Goal: Complete application form: Complete application form

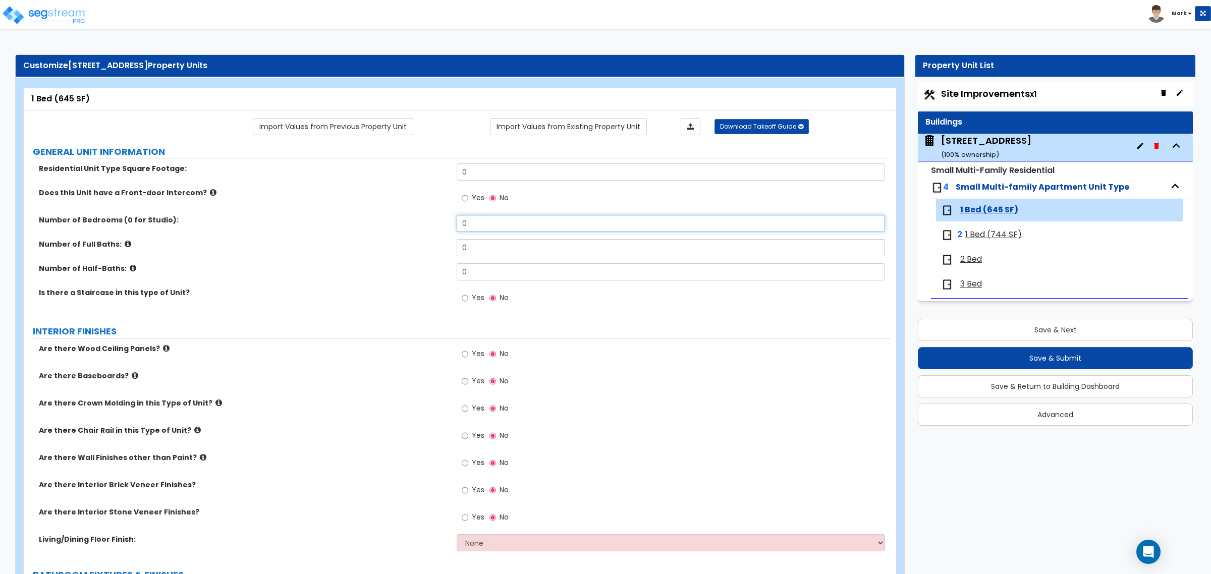
click at [478, 231] on input "0" at bounding box center [671, 223] width 428 height 17
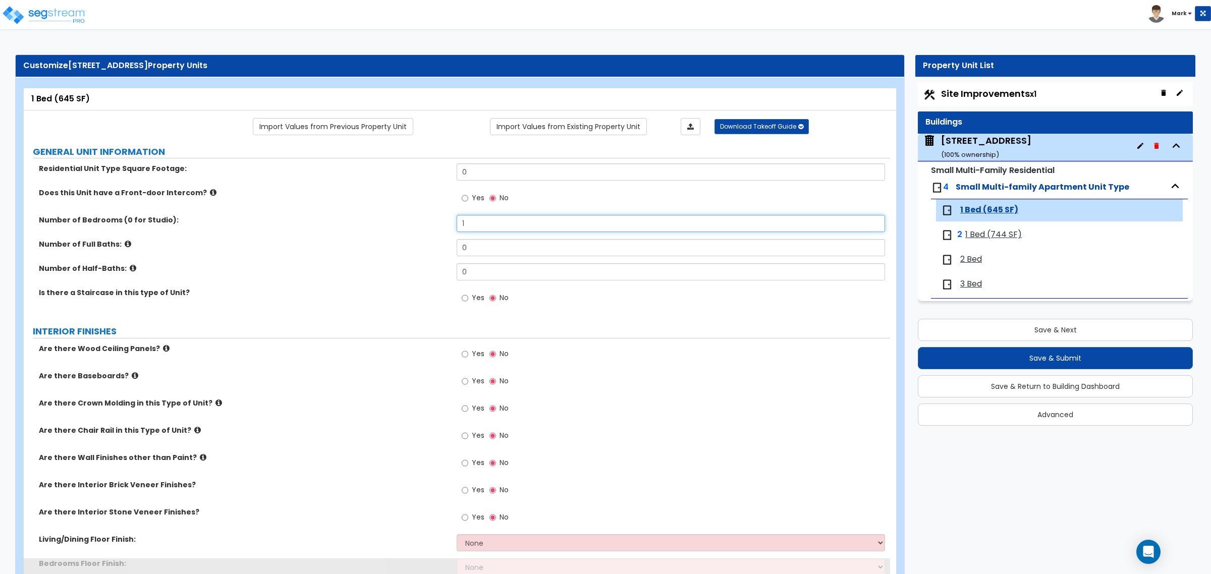
type input "1"
click at [495, 177] on input "0" at bounding box center [671, 172] width 428 height 17
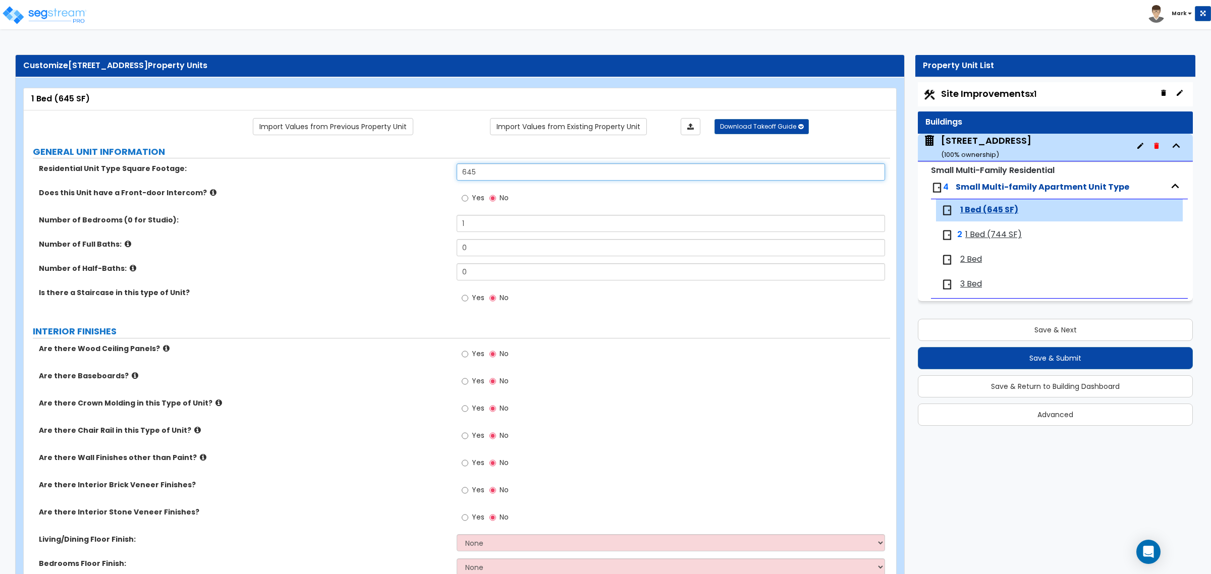
type input "645"
click at [382, 192] on label "Does this Unit have a Front-door Intercom?" at bounding box center [244, 193] width 410 height 10
click at [481, 250] on input "0" at bounding box center [671, 247] width 428 height 17
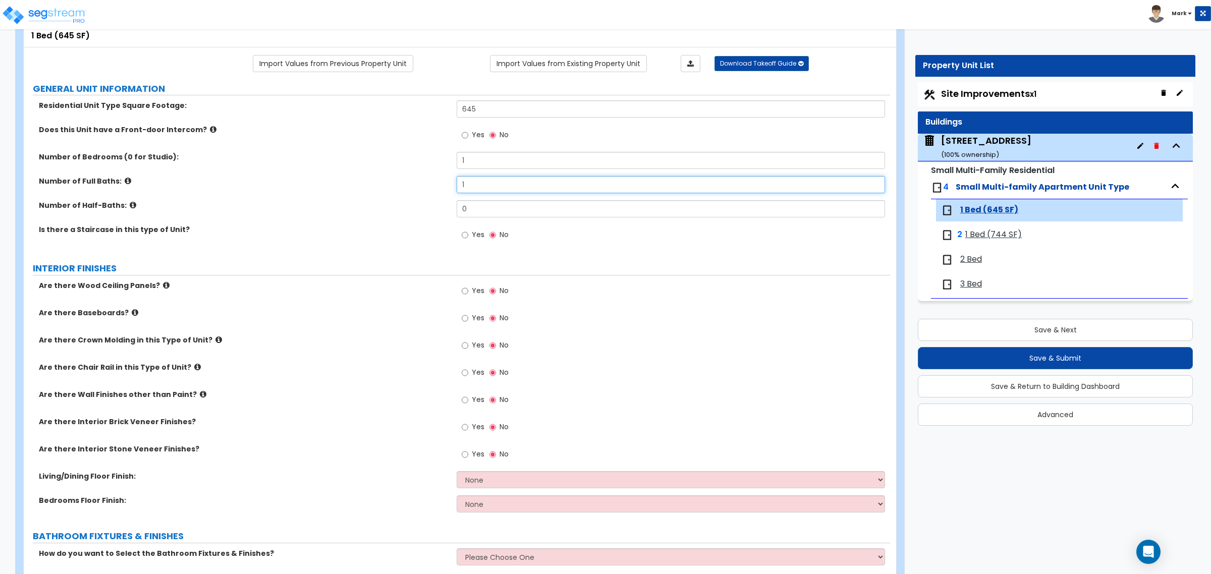
type input "1"
click at [463, 319] on input "Yes" at bounding box center [465, 318] width 7 height 11
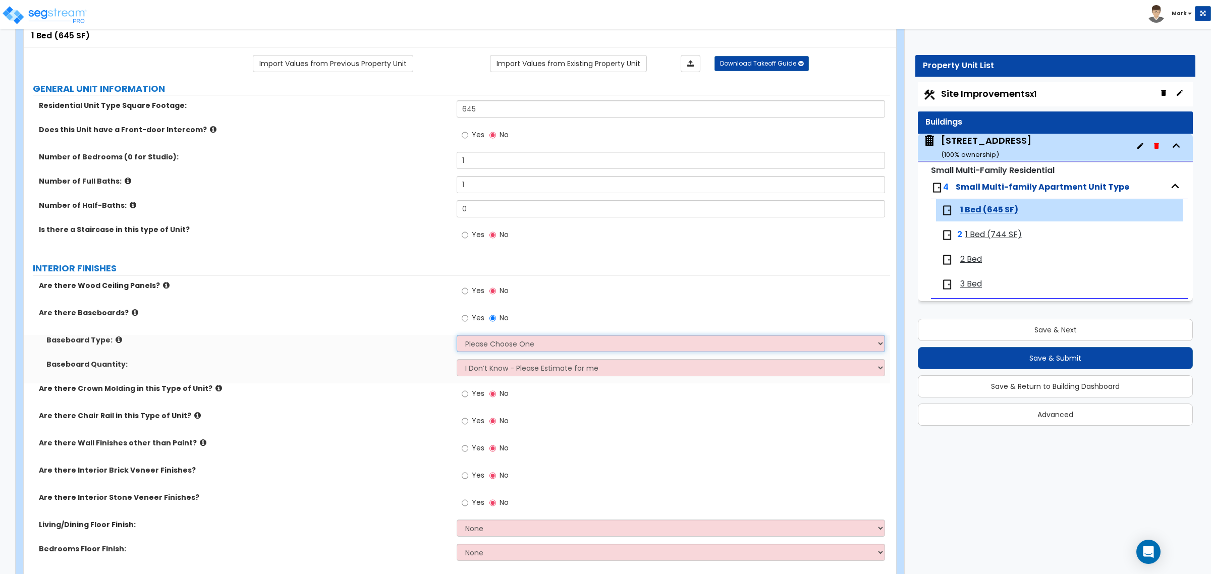
click at [481, 342] on select "Please Choose One Wood Vinyl Carpet Tile" at bounding box center [671, 343] width 428 height 17
select select "1"
click at [457, 336] on select "Please Choose One Wood Vinyl Carpet Tile" at bounding box center [671, 343] width 428 height 17
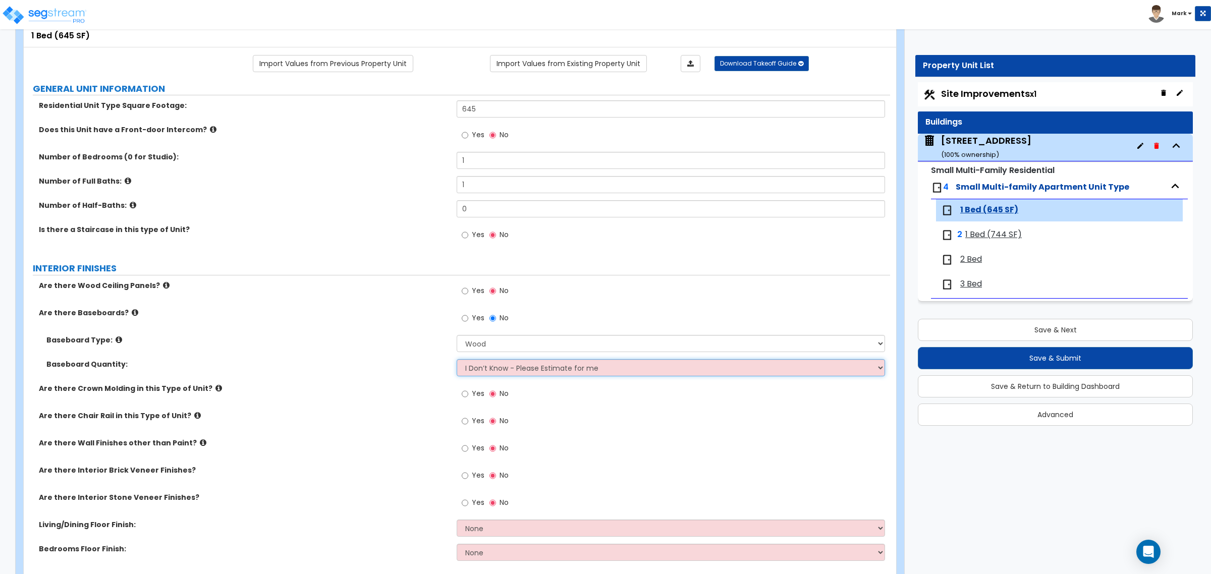
click at [490, 364] on select "I Don’t Know - Please Estimate for me I want to Enter the Linear Footage" at bounding box center [671, 367] width 428 height 17
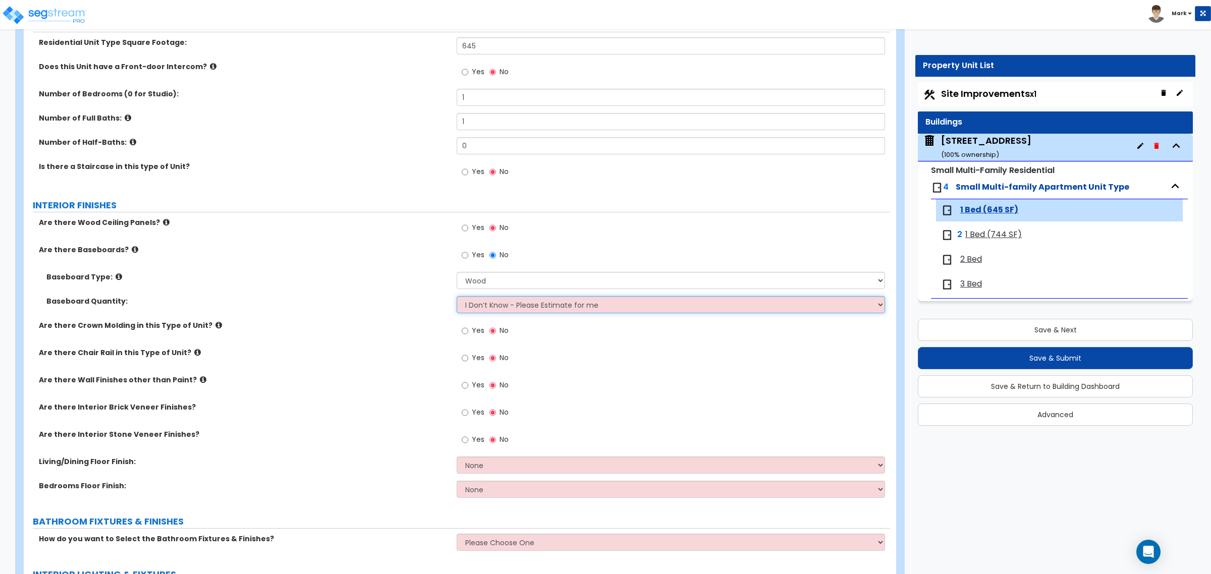
scroll to position [189, 0]
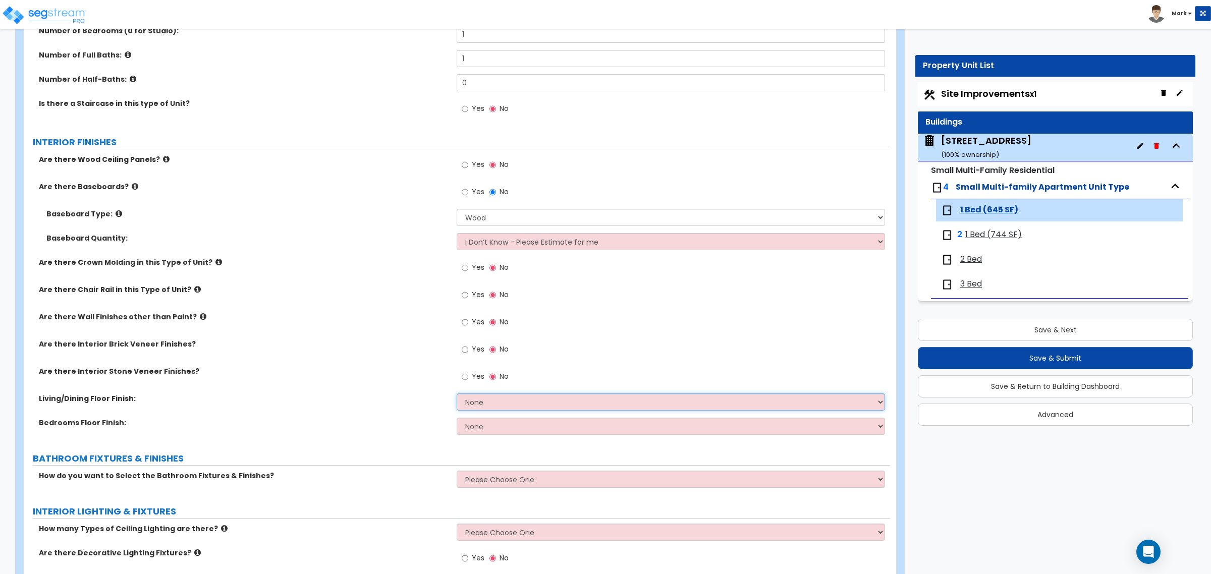
click at [510, 404] on select "None Tile Flooring Hardwood Flooring Resilient Laminate Flooring VCT Flooring S…" at bounding box center [671, 402] width 428 height 17
select select "3"
click at [457, 394] on select "None Tile Flooring Hardwood Flooring Resilient Laminate Flooring VCT Flooring S…" at bounding box center [671, 402] width 428 height 17
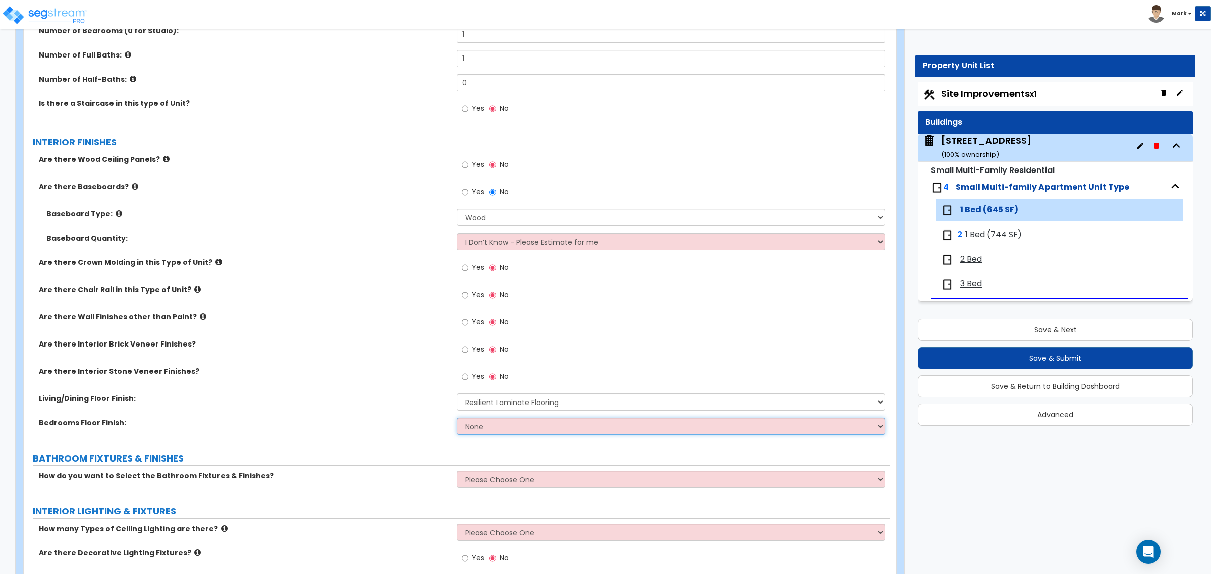
click at [491, 430] on select "None Tile Flooring Hardwood Flooring Resilient Laminate Flooring VCT Flooring S…" at bounding box center [671, 426] width 428 height 17
select select "3"
click at [457, 418] on select "None Tile Flooring Hardwood Flooring Resilient Laminate Flooring VCT Flooring S…" at bounding box center [671, 426] width 428 height 17
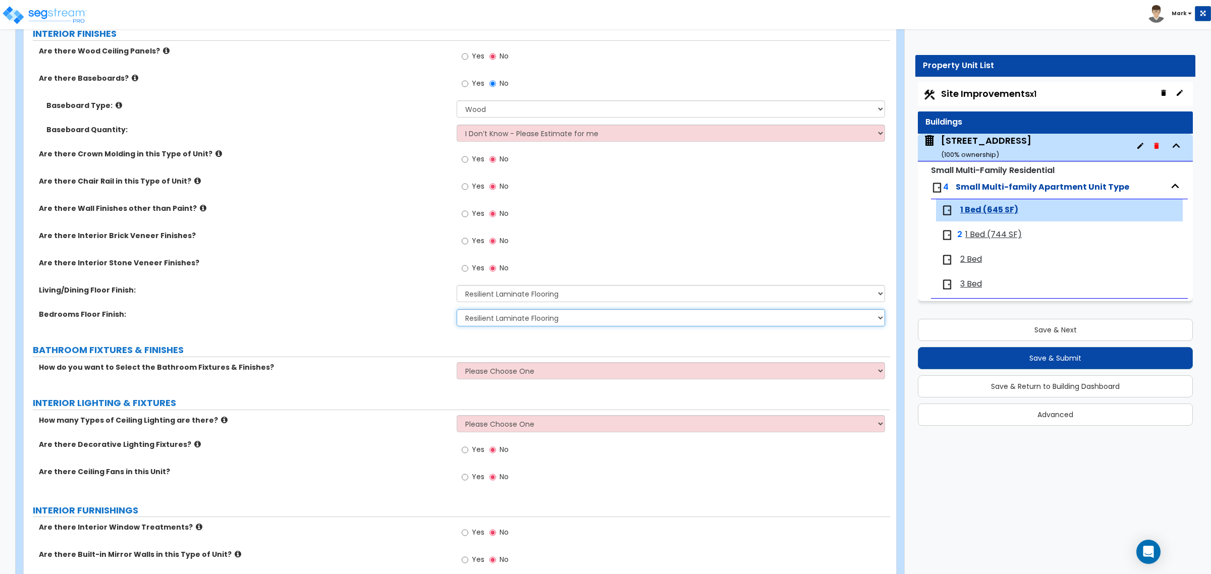
scroll to position [315, 0]
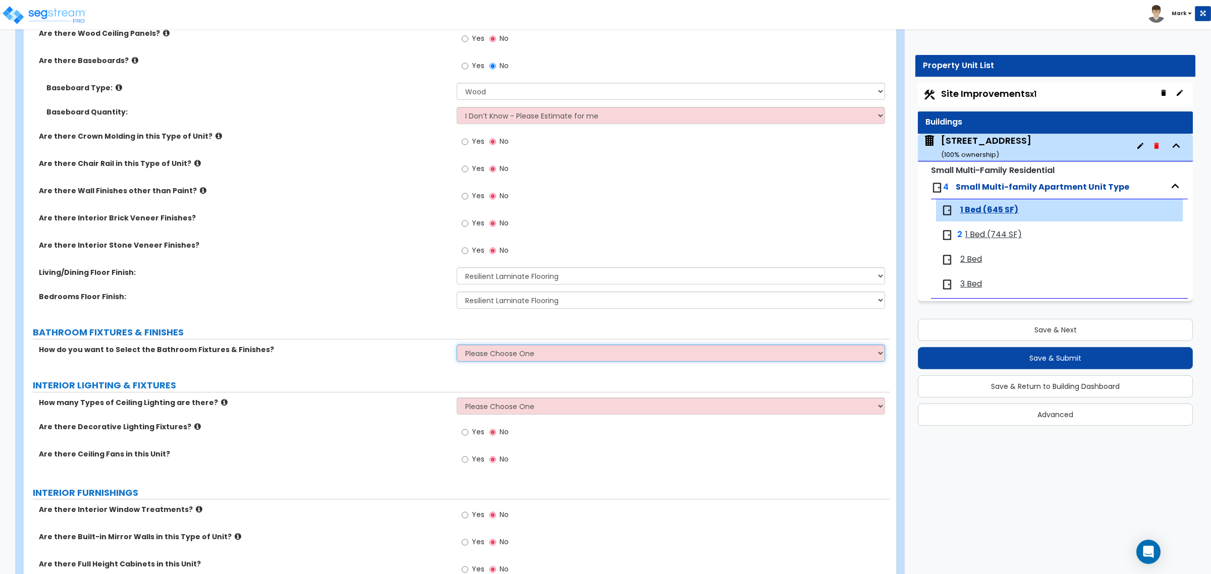
click at [491, 360] on select "Please Choose One Select the type of Fixtures and Finishes only for one Bath an…" at bounding box center [671, 353] width 428 height 17
select select "2"
click at [457, 345] on select "Please Choose One Select the type of Fixtures and Finishes only for one Bath an…" at bounding box center [671, 353] width 428 height 17
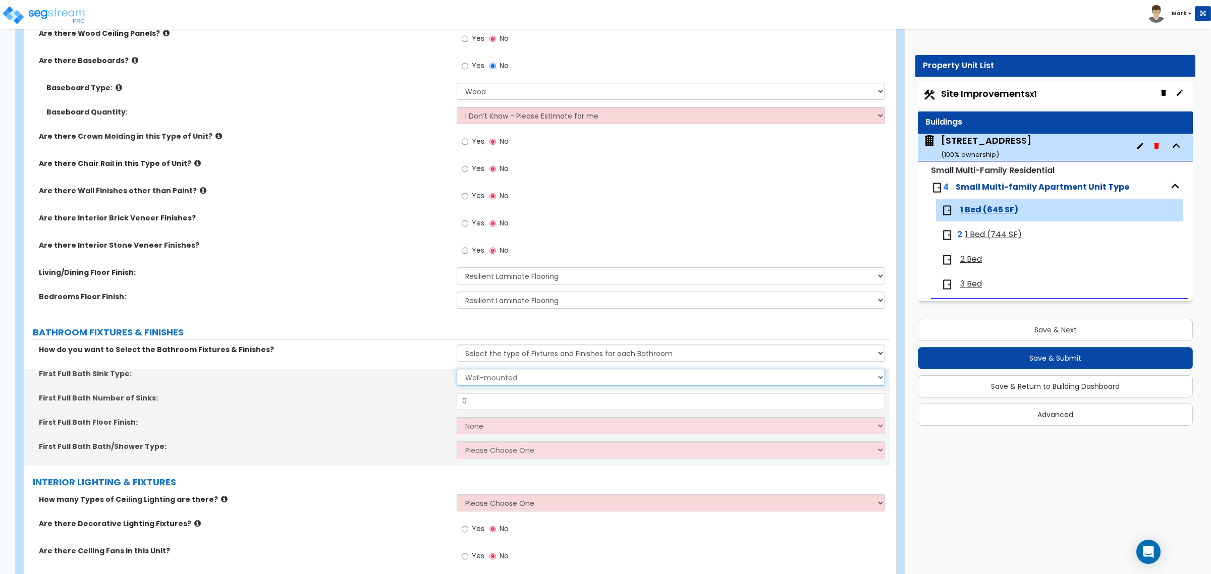
click at [508, 376] on select "Wall-mounted Pedestal-mounted Vanity-mounted" at bounding box center [671, 377] width 428 height 17
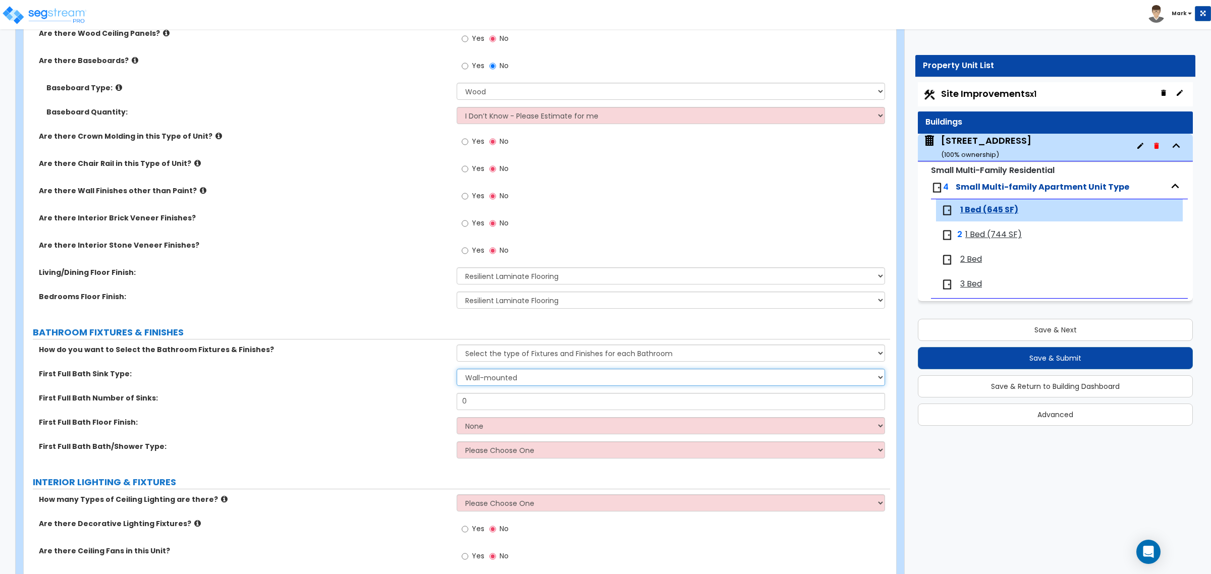
select select "3"
click at [457, 369] on select "Wall-mounted Pedestal-mounted Vanity-mounted" at bounding box center [671, 377] width 428 height 17
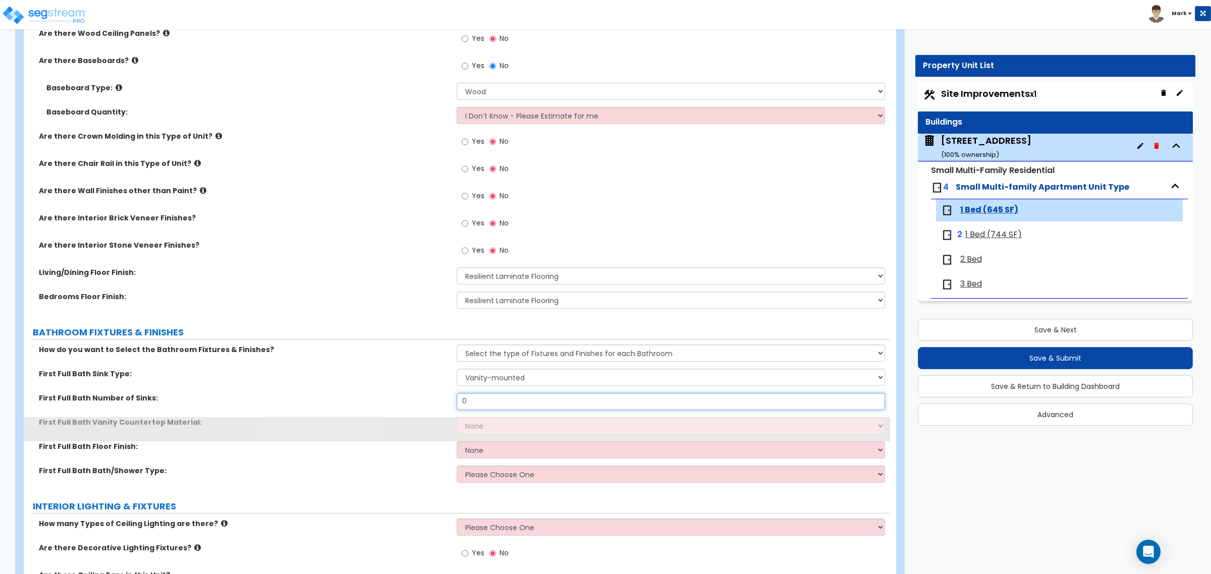
click at [500, 397] on input "0" at bounding box center [671, 401] width 428 height 17
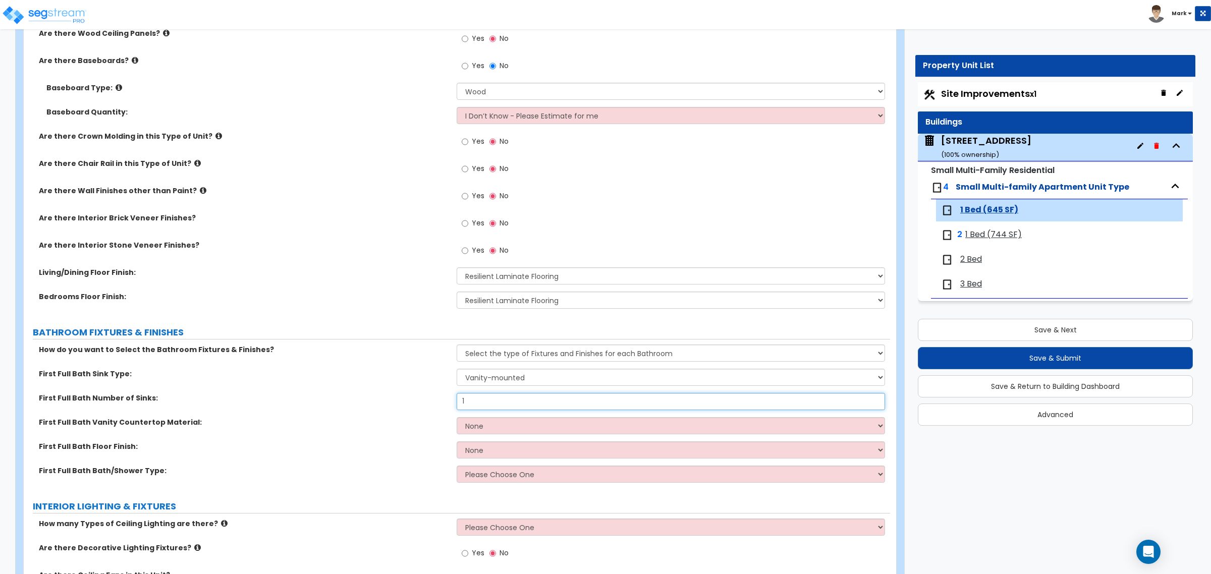
type input "1"
click at [493, 421] on select "None Plastic Laminate Solid Surface Stone Quartz Marble Tile Wood" at bounding box center [671, 425] width 428 height 17
select select "2"
click at [457, 418] on select "None Plastic Laminate Solid Surface Stone Quartz Marble Tile Wood" at bounding box center [671, 425] width 428 height 17
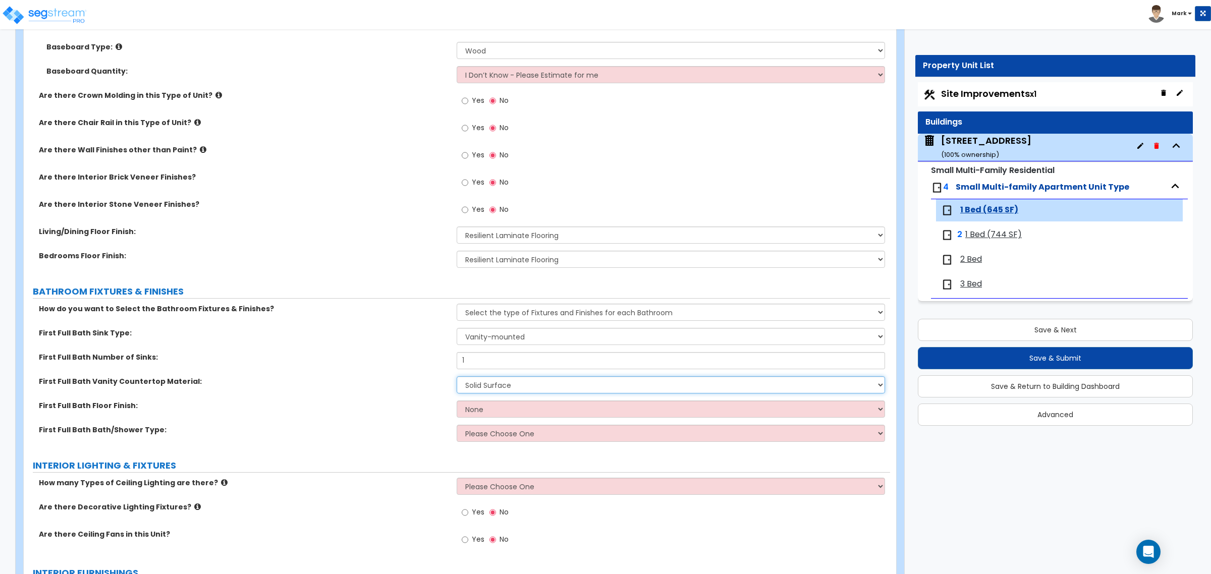
scroll to position [379, 0]
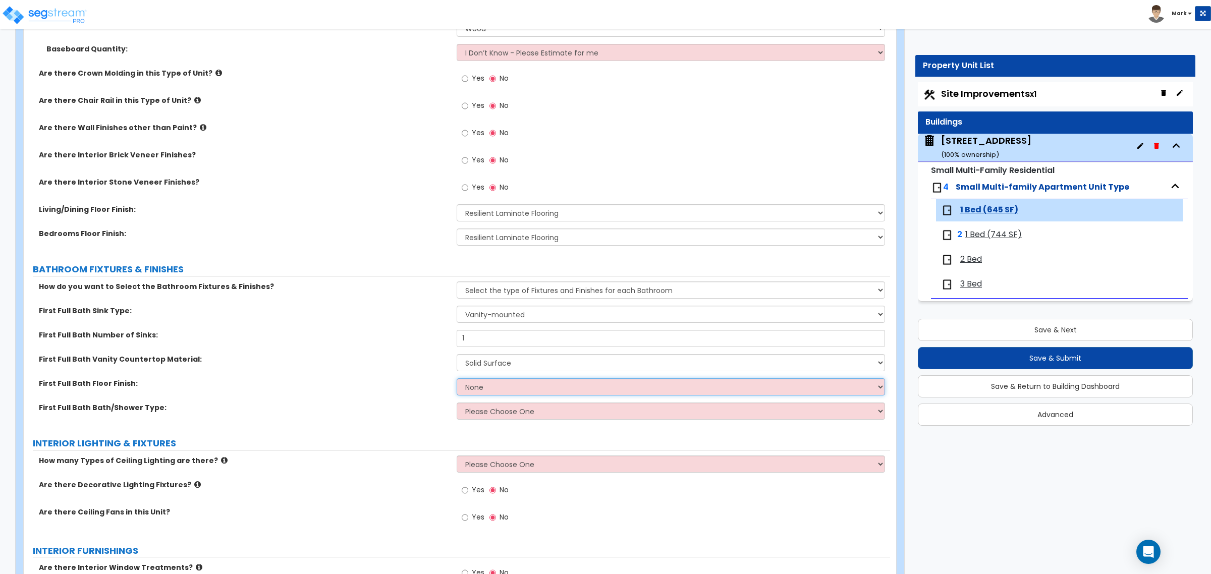
click at [500, 386] on select "None Tile Flooring Hardwood Flooring Resilient Laminate Flooring VCT Flooring S…" at bounding box center [671, 387] width 428 height 17
select select "1"
click at [457, 379] on select "None Tile Flooring Hardwood Flooring Resilient Laminate Flooring VCT Flooring S…" at bounding box center [671, 387] width 428 height 17
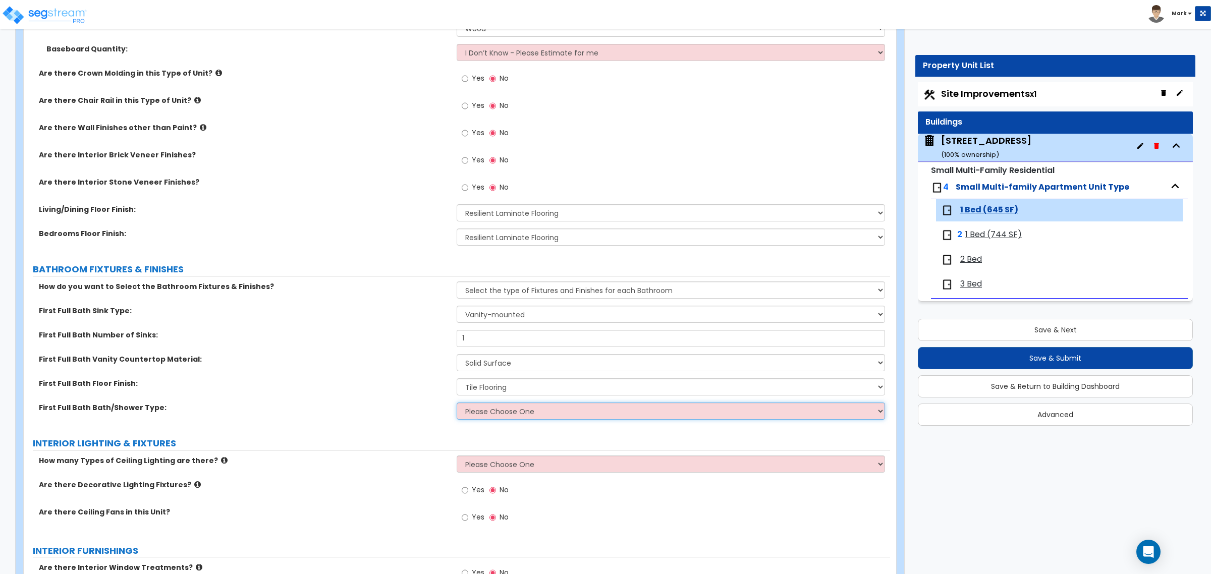
click at [501, 413] on select "Please Choose One Standalone Shower Bathtub - Shower Combo" at bounding box center [671, 411] width 428 height 17
select select "2"
click at [457, 403] on select "Please Choose One Standalone Shower Bathtub - Shower Combo" at bounding box center [671, 411] width 428 height 17
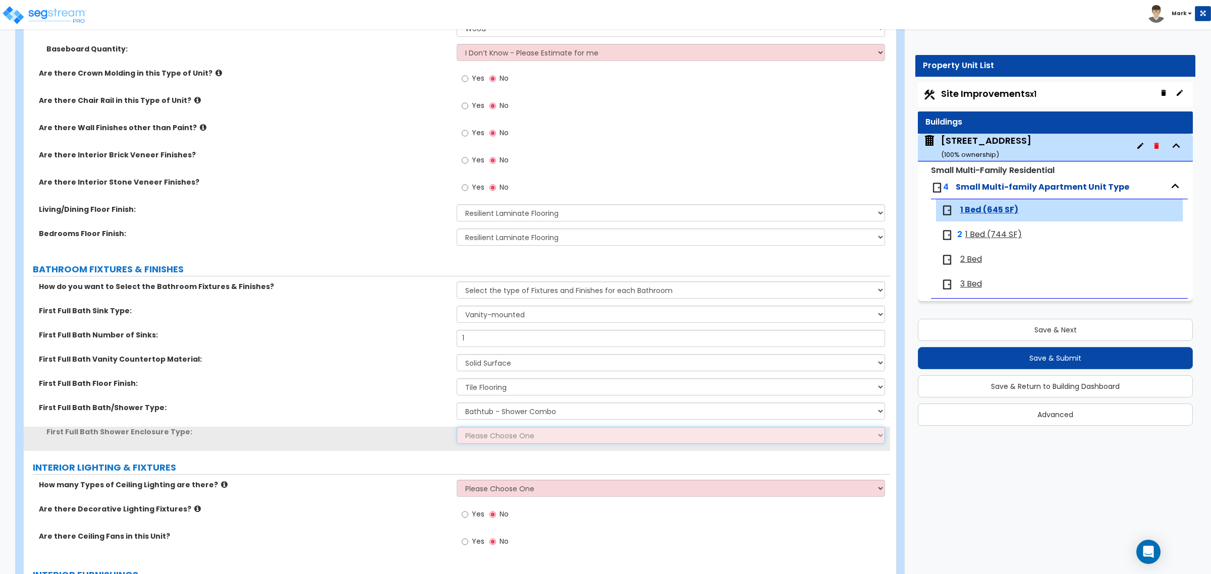
click at [510, 438] on select "Please Choose One Curtain & [PERSON_NAME] Sliding Doors Glass Hinged Doors" at bounding box center [671, 435] width 428 height 17
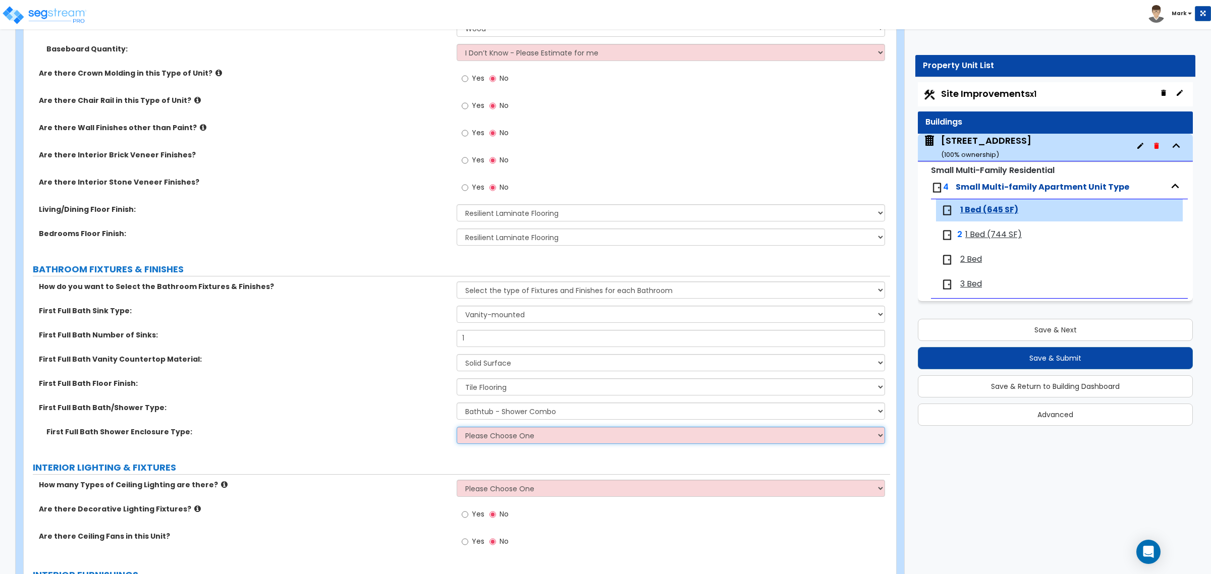
select select "1"
click at [457, 428] on select "Please Choose One Curtain & [PERSON_NAME] Sliding Doors Glass Hinged Doors" at bounding box center [671, 435] width 428 height 17
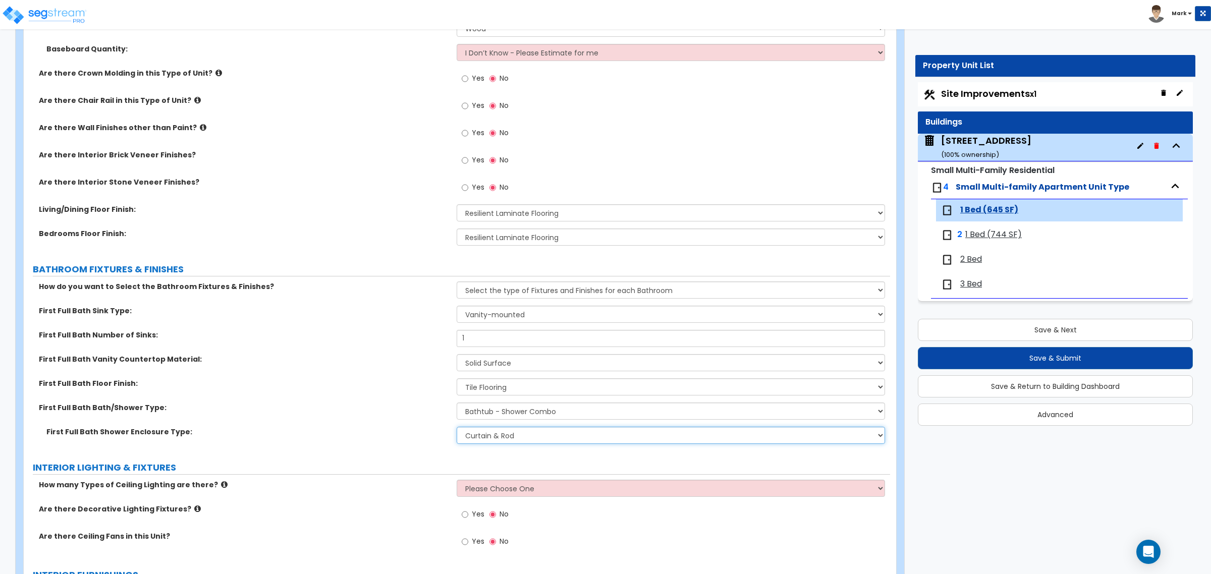
scroll to position [442, 0]
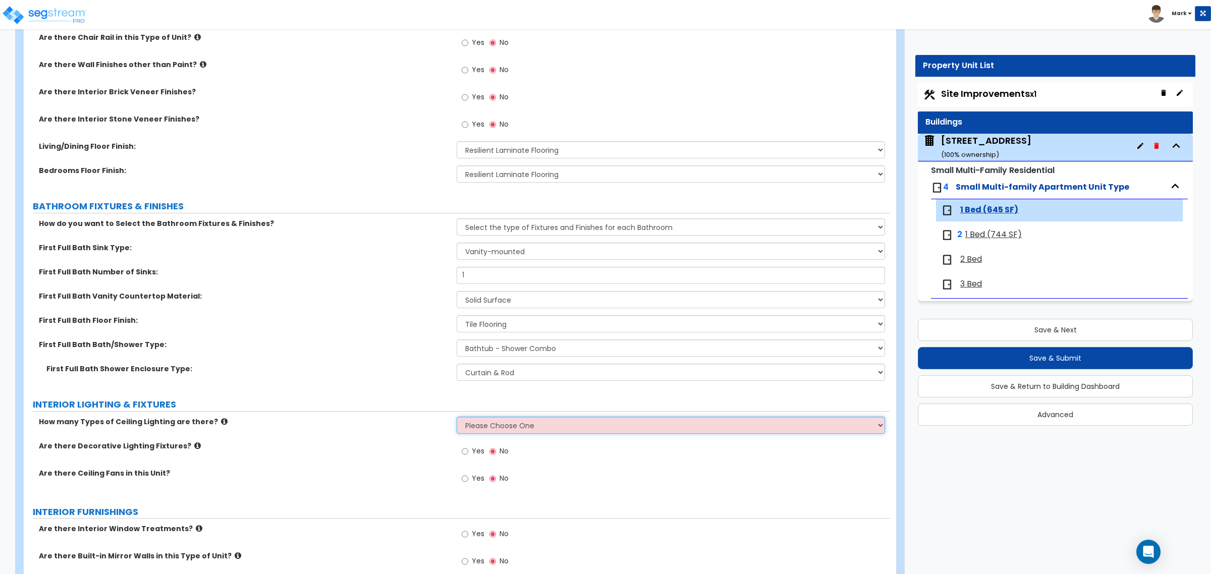
click at [504, 419] on select "Please Choose One 1 2 3" at bounding box center [671, 425] width 428 height 17
select select "1"
click at [457, 417] on select "Please Choose One 1 2 3" at bounding box center [671, 425] width 428 height 17
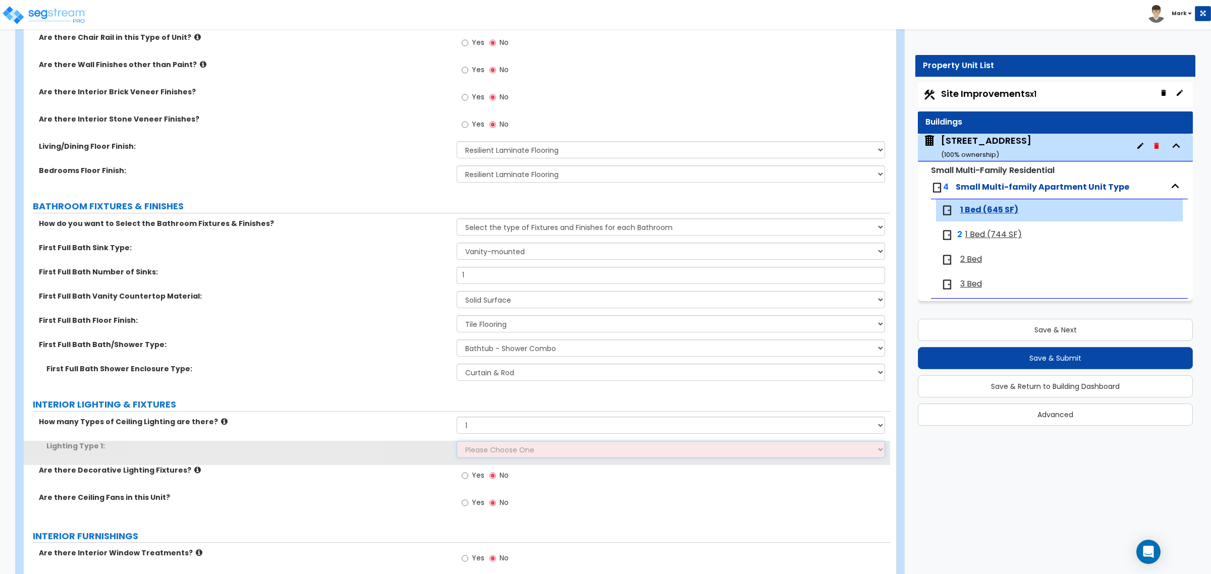
click at [508, 453] on select "Please Choose One LED Surface-Mounted LED Recessed Fluorescent Surface-Mounted …" at bounding box center [671, 449] width 428 height 17
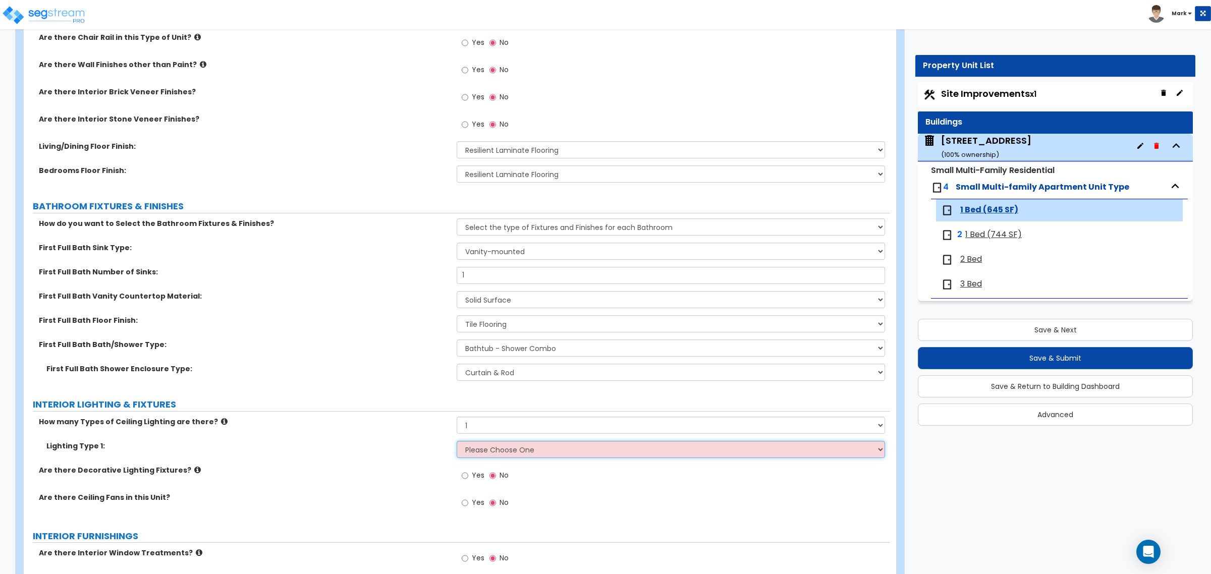
select select "2"
click at [457, 442] on select "Please Choose One LED Surface-Mounted LED Recessed Fluorescent Surface-Mounted …" at bounding box center [671, 449] width 428 height 17
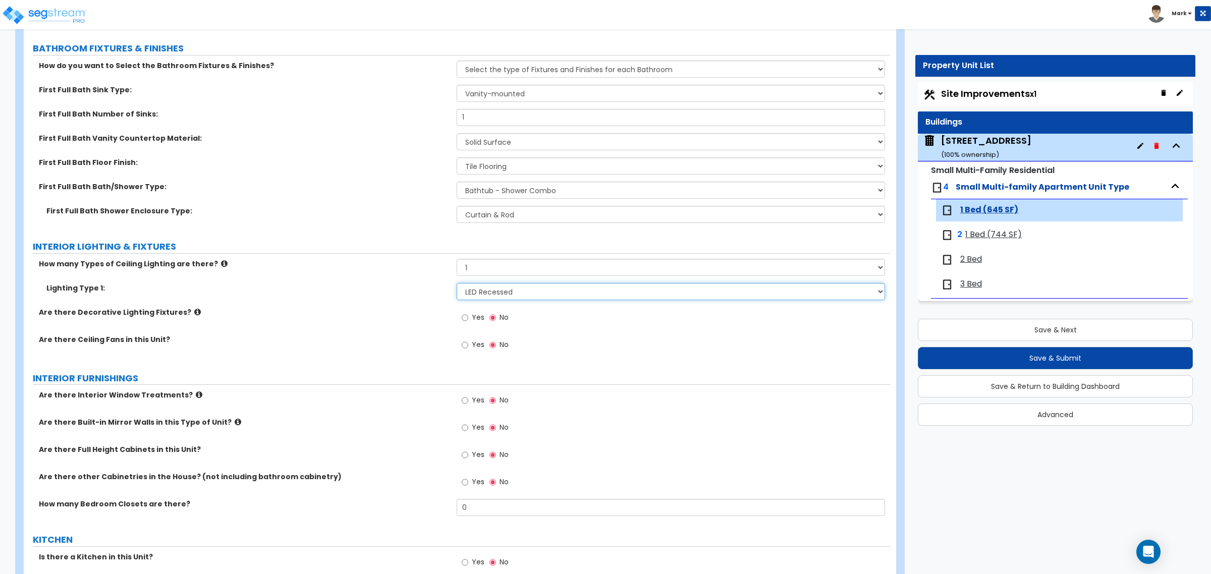
scroll to position [631, 0]
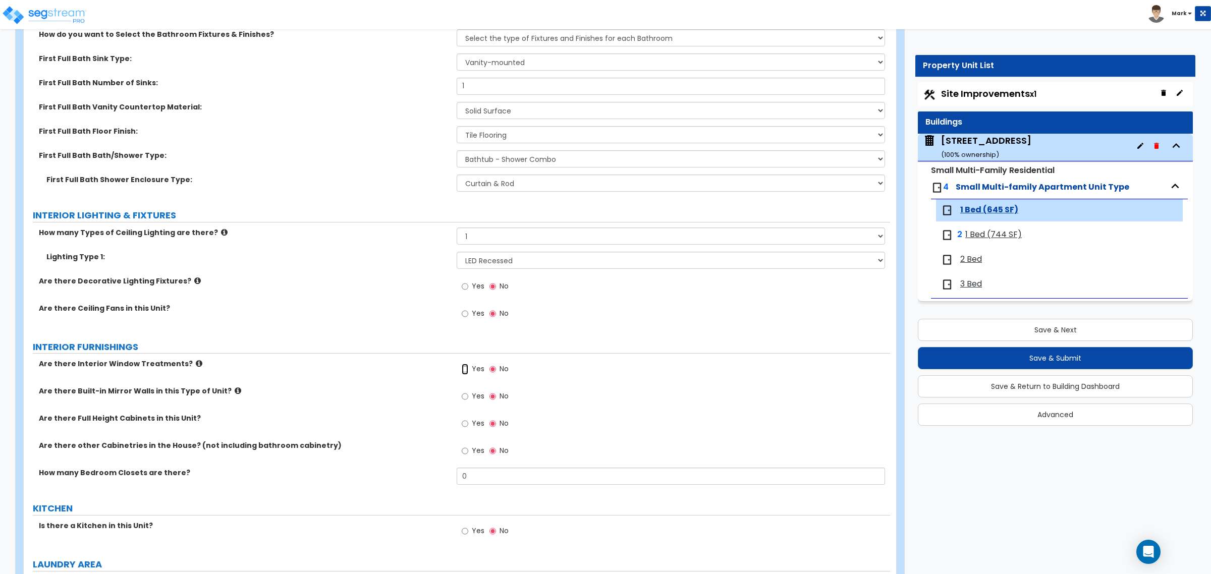
click at [467, 367] on input "Yes" at bounding box center [465, 369] width 7 height 11
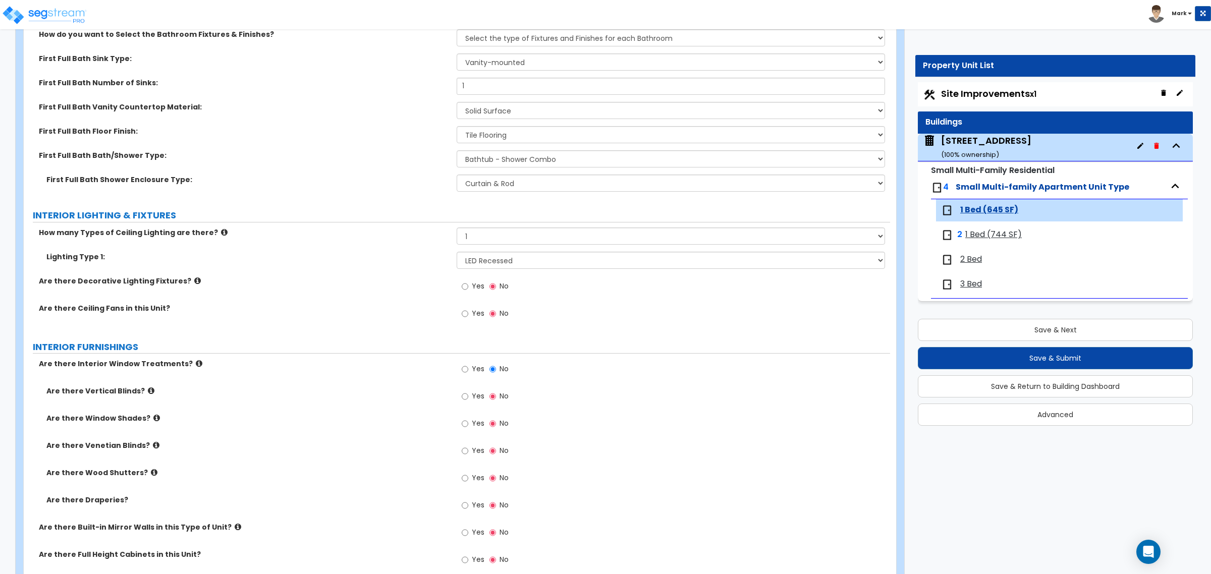
click at [478, 451] on span "Yes" at bounding box center [478, 451] width 13 height 10
click at [468, 451] on input "Yes" at bounding box center [465, 451] width 7 height 11
radio input "true"
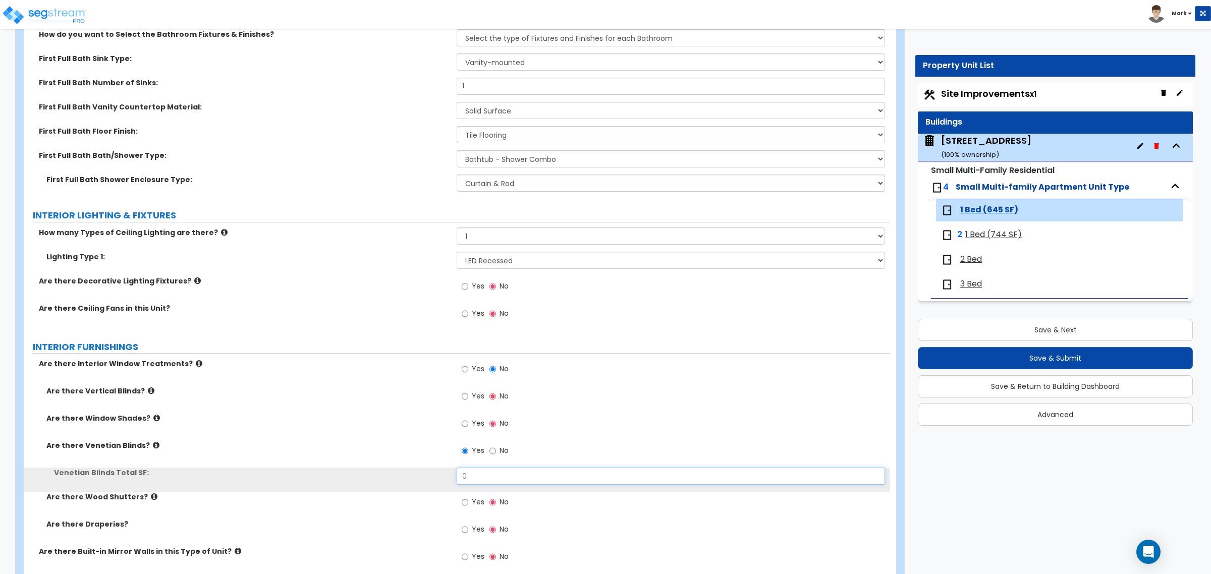
click at [481, 472] on input "0" at bounding box center [671, 476] width 428 height 17
type input "2"
type input "50"
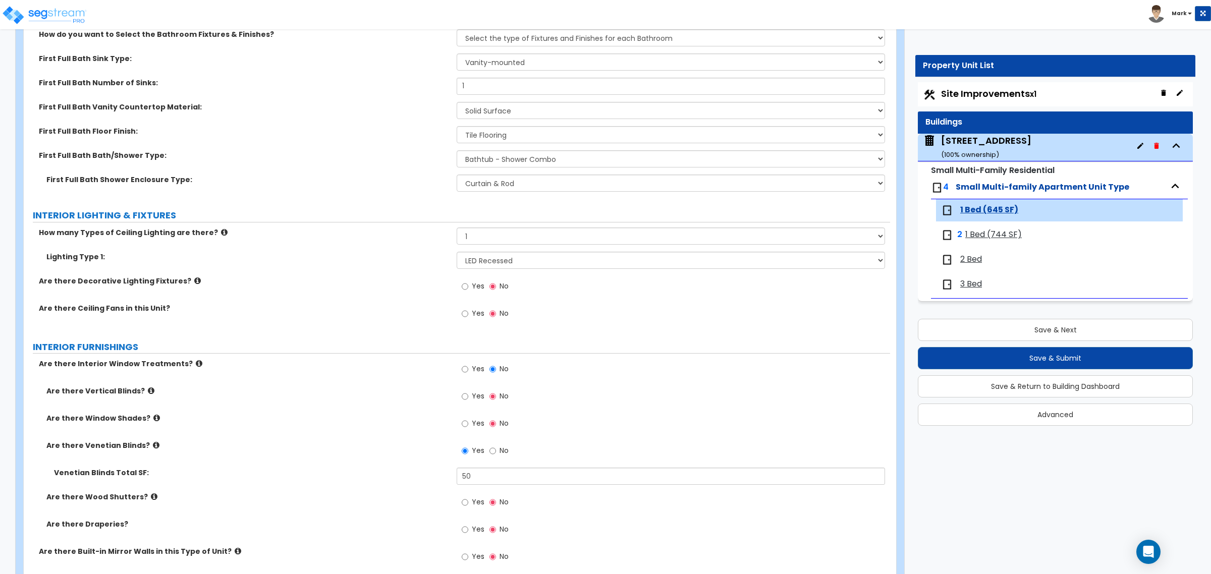
click at [362, 462] on div "Are there Venetian Blinds? Yes No" at bounding box center [457, 454] width 867 height 27
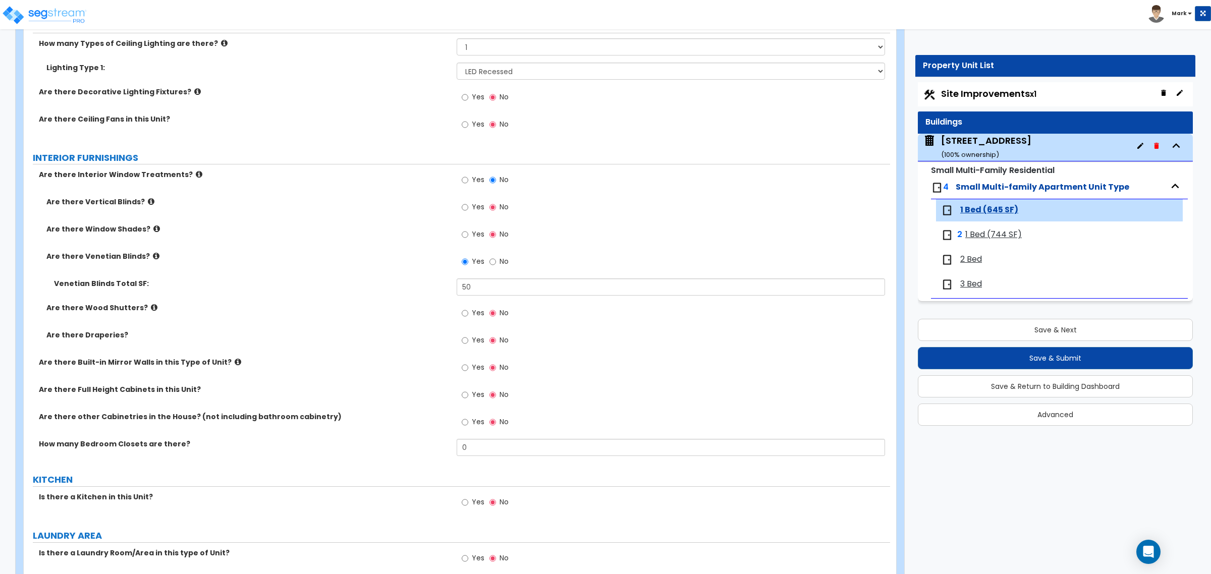
scroll to position [883, 0]
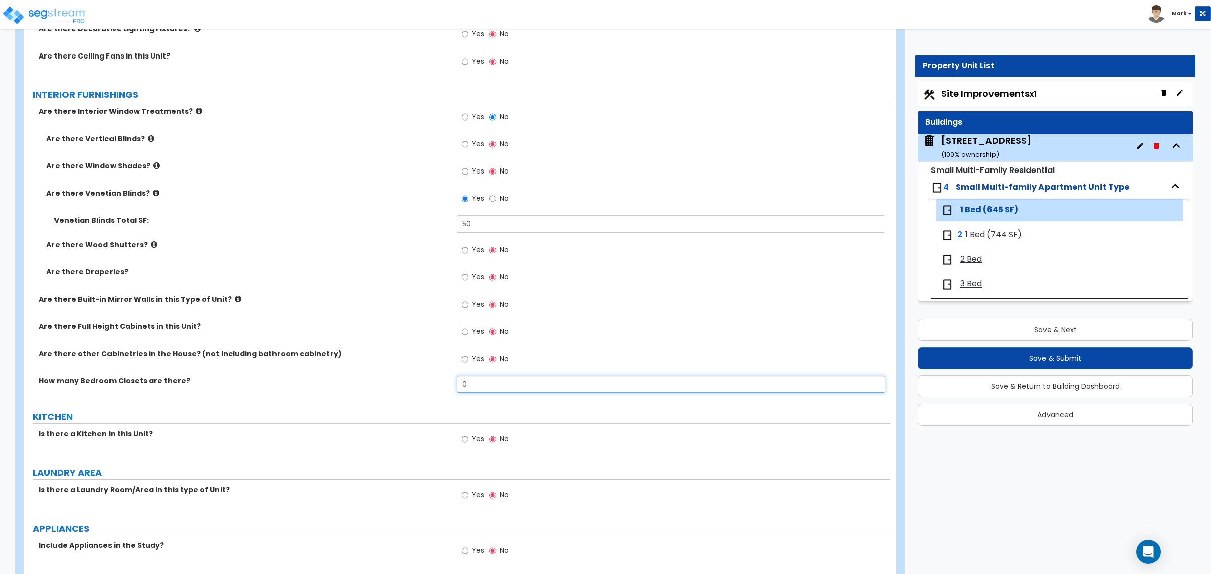
click at [501, 391] on input "0" at bounding box center [671, 384] width 428 height 17
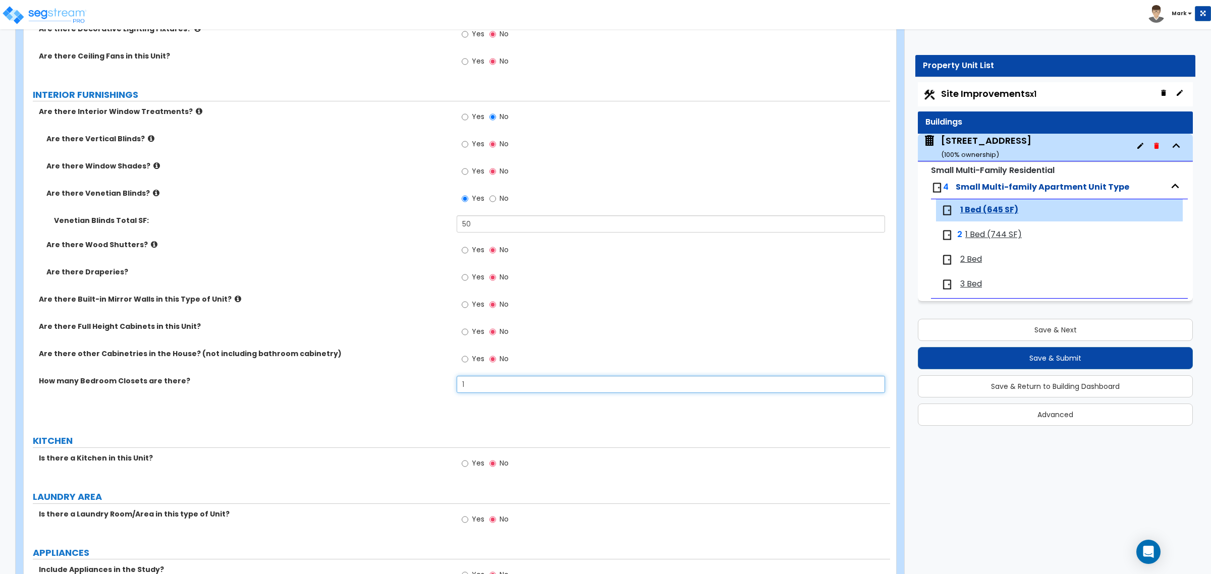
type input "1"
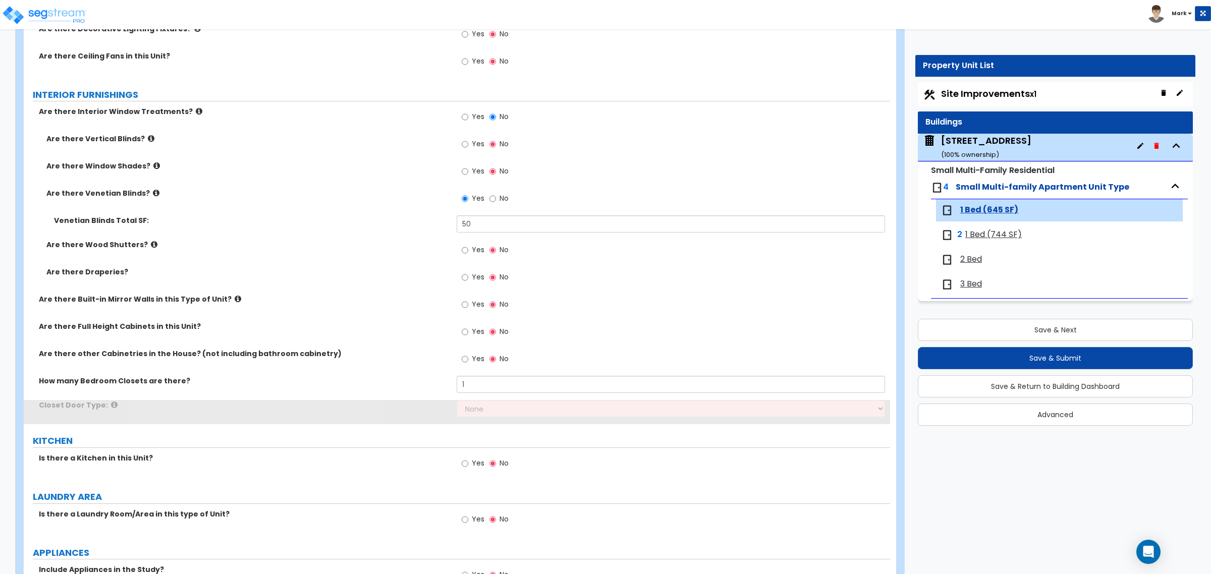
click at [382, 393] on div "How many Bedroom Closets are there? 1" at bounding box center [457, 388] width 867 height 24
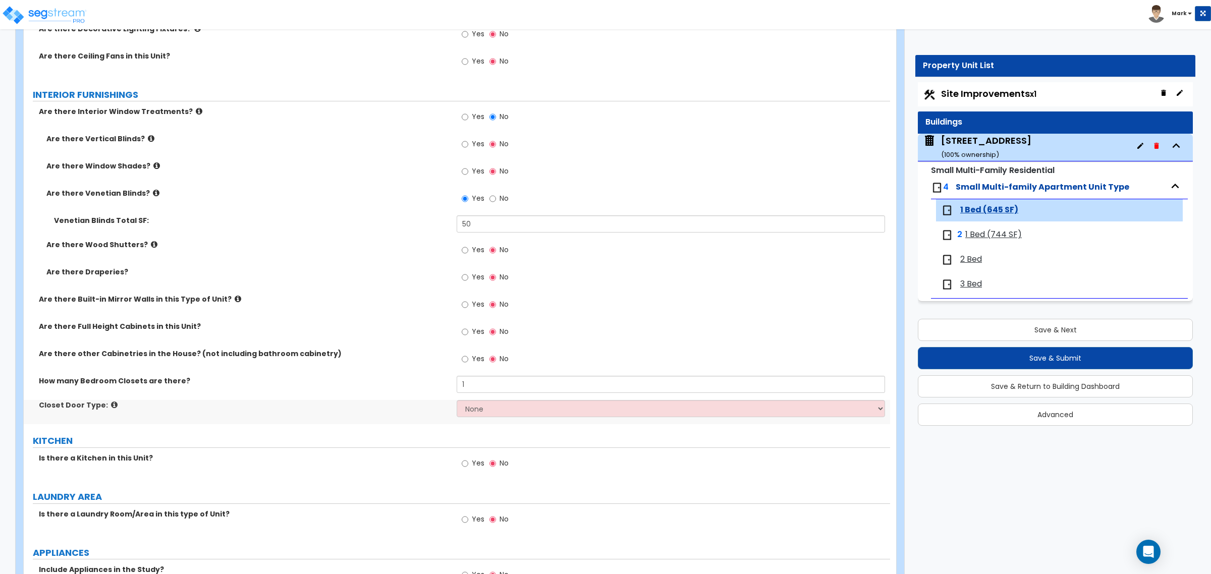
click at [453, 406] on div "Closet Door Type:" at bounding box center [240, 405] width 433 height 10
click at [469, 414] on select "None Bi-fold Louvered Doors Bi-fold Panel Doors Sliding Doors Hinged Wood Door" at bounding box center [671, 408] width 428 height 17
select select "2"
click at [457, 401] on select "None Bi-fold Louvered Doors Bi-fold Panel Doors Sliding Doors Hinged Wood Door" at bounding box center [671, 408] width 428 height 17
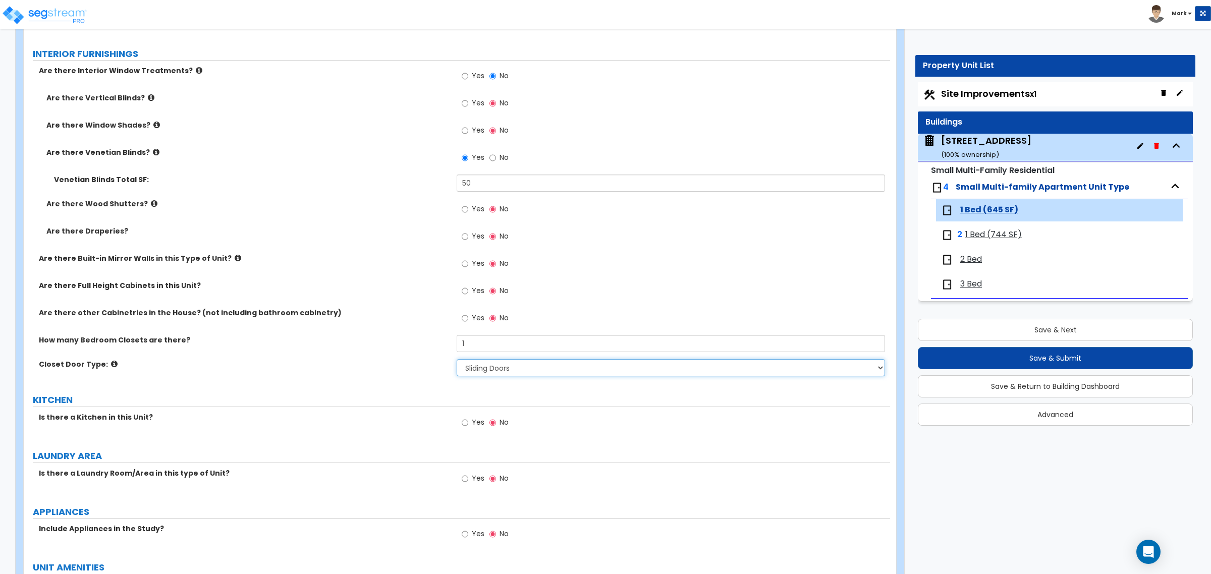
scroll to position [946, 0]
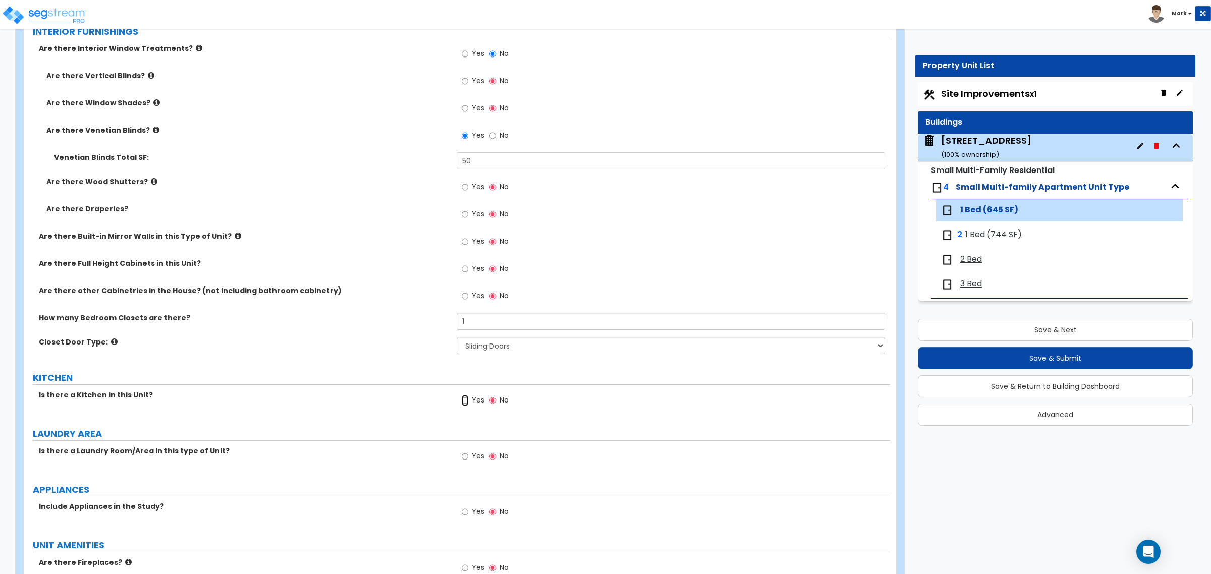
click at [463, 401] on input "Yes" at bounding box center [465, 400] width 7 height 11
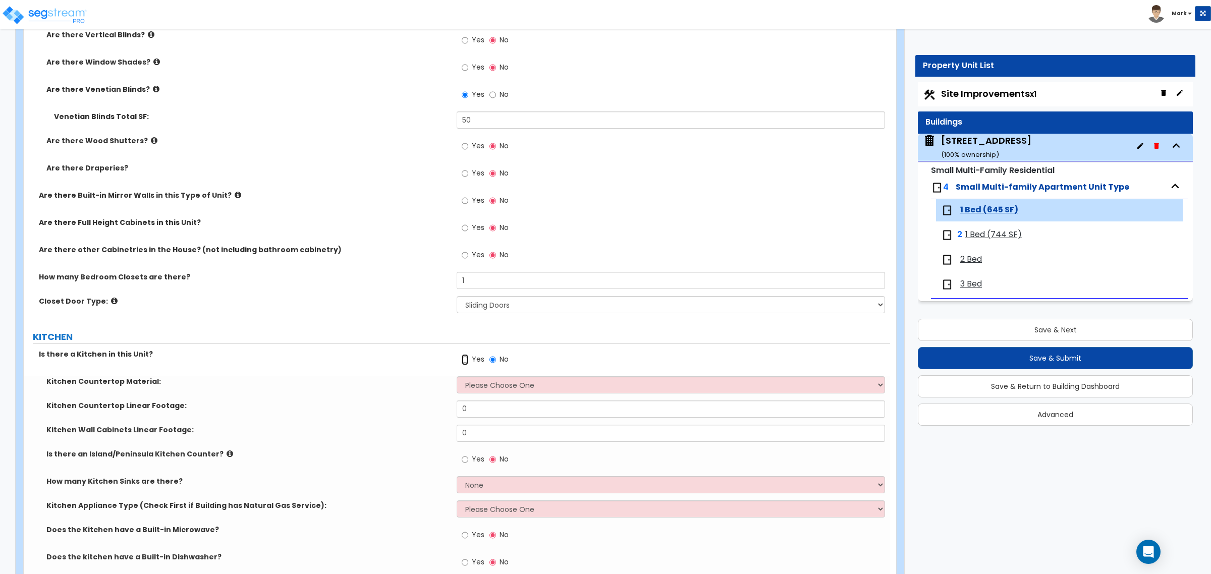
scroll to position [1010, 0]
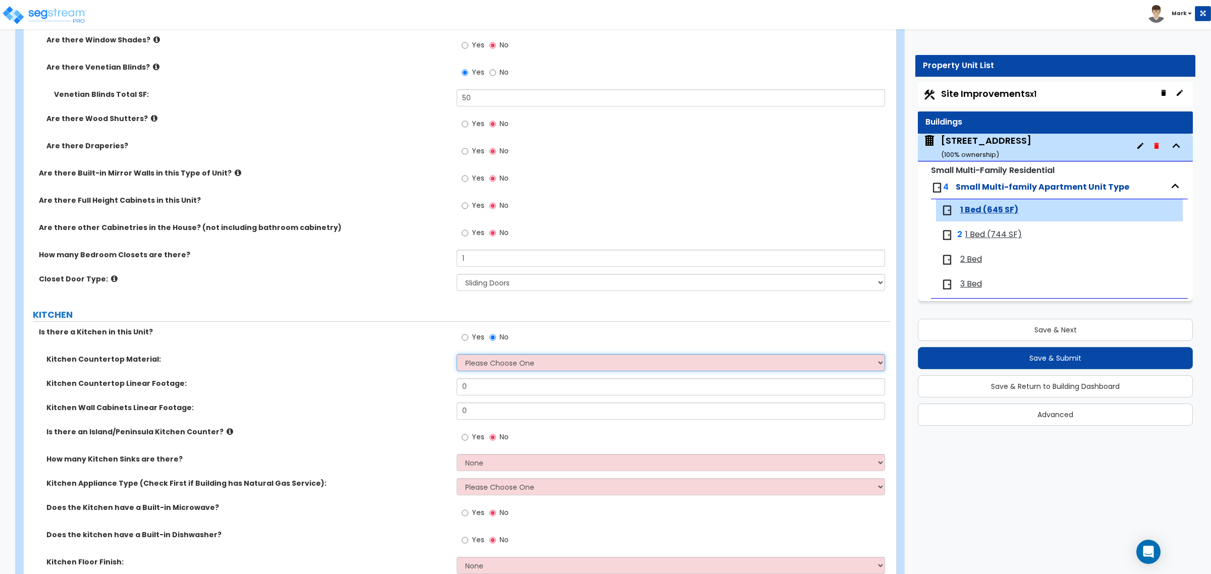
click at [488, 362] on select "Please Choose One Plastic Laminate Solid Surface Stone Quartz Marble Tile Wood …" at bounding box center [671, 362] width 428 height 17
select select "2"
click at [457, 355] on select "Please Choose One Plastic Laminate Solid Surface Stone Quartz Marble Tile Wood …" at bounding box center [671, 362] width 428 height 17
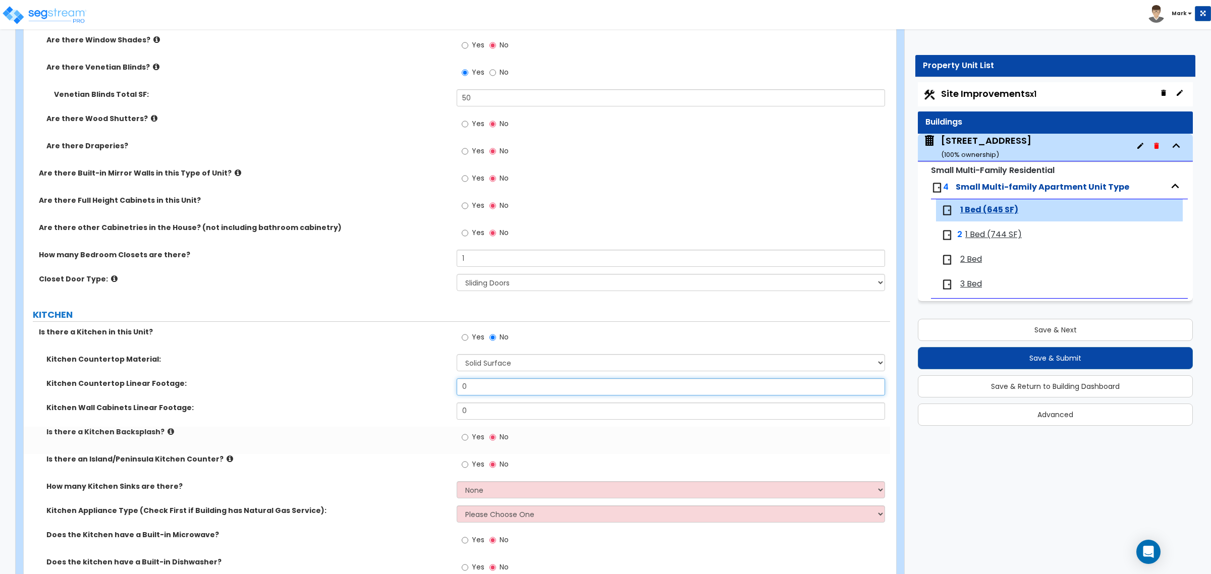
click at [485, 389] on input "0" at bounding box center [671, 387] width 428 height 17
type input "7"
click at [495, 415] on input "0" at bounding box center [671, 411] width 428 height 17
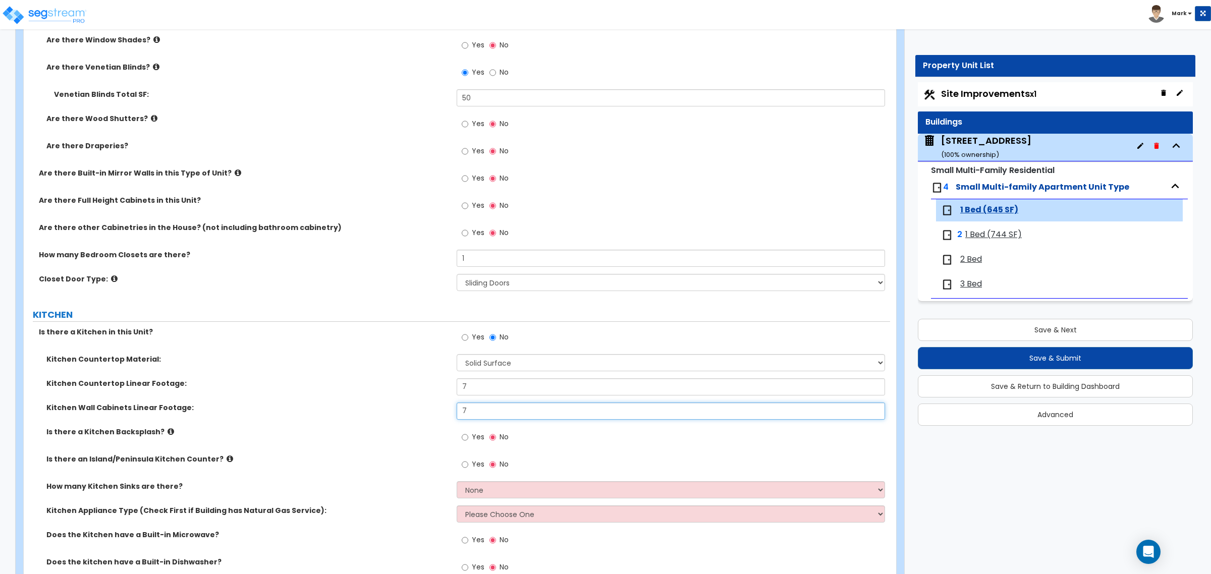
type input "7"
click at [383, 416] on div "Kitchen Wall Cabinets Linear Footage: 7" at bounding box center [457, 415] width 867 height 24
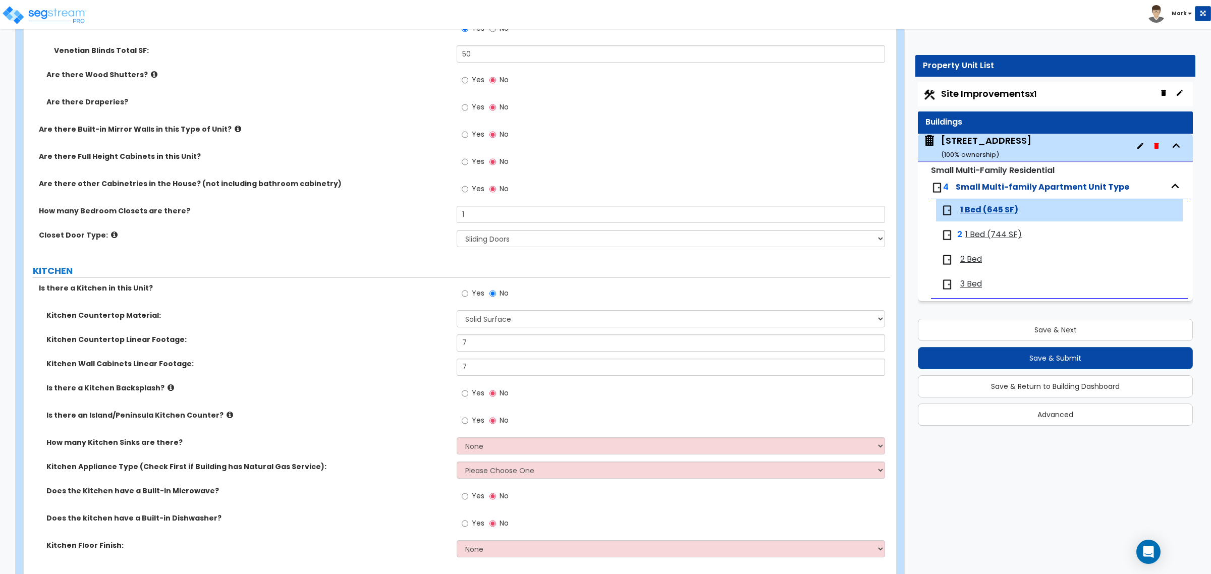
scroll to position [1073, 0]
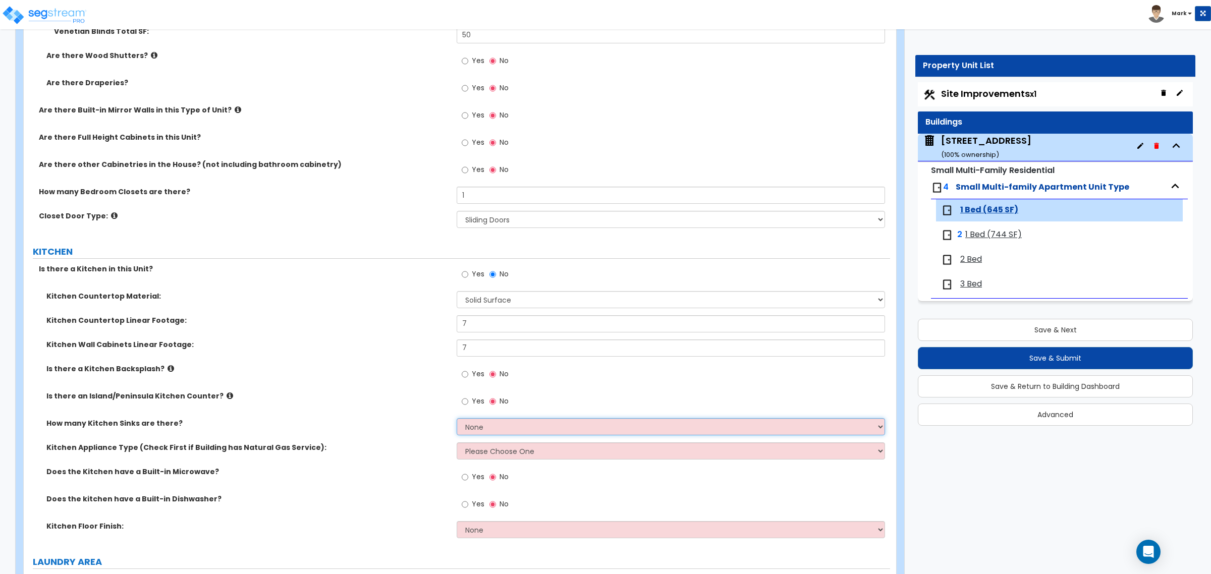
click at [461, 433] on select "None 1 2 3" at bounding box center [671, 426] width 428 height 17
select select "1"
click at [457, 419] on select "None 1 2 3" at bounding box center [671, 426] width 428 height 17
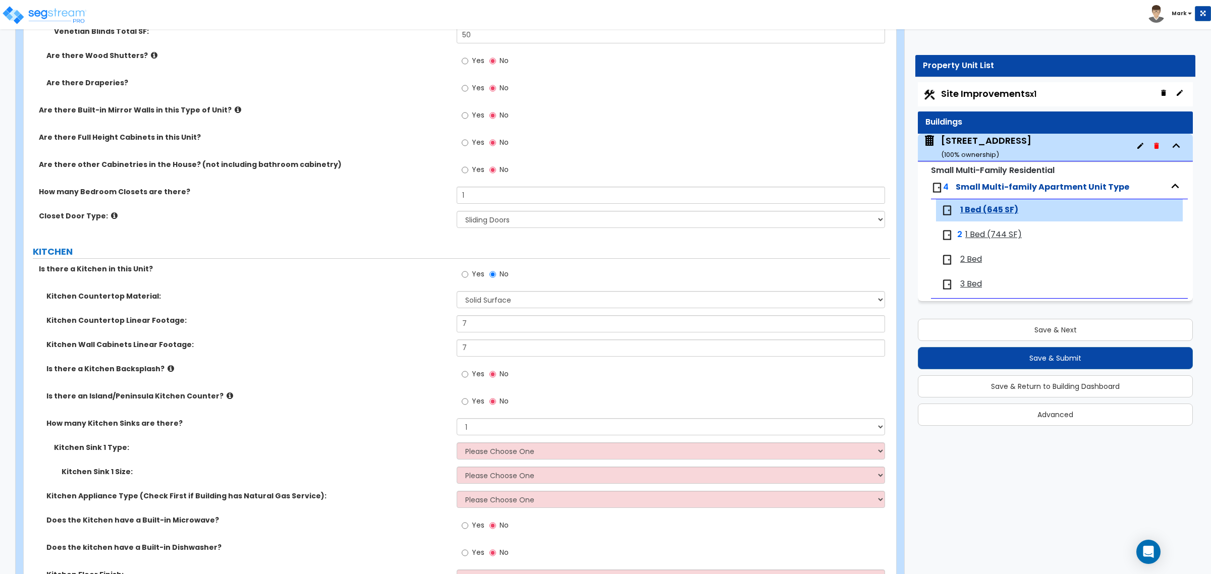
click at [465, 369] on label "Yes" at bounding box center [473, 375] width 23 height 17
click at [465, 369] on input "Yes" at bounding box center [465, 374] width 7 height 11
radio input "true"
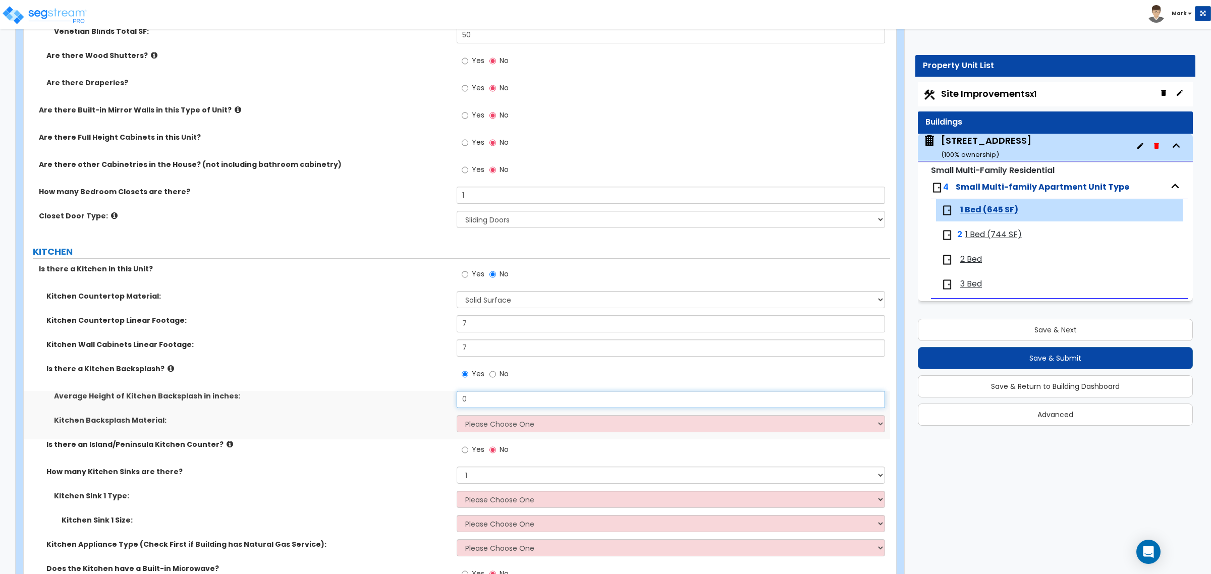
click at [478, 399] on input "0" at bounding box center [671, 399] width 428 height 17
type input "3"
click at [485, 427] on select "Please Choose One Plastic Laminate Solid Surface Stone Quartz Tile Stainless St…" at bounding box center [671, 423] width 428 height 17
select select "6"
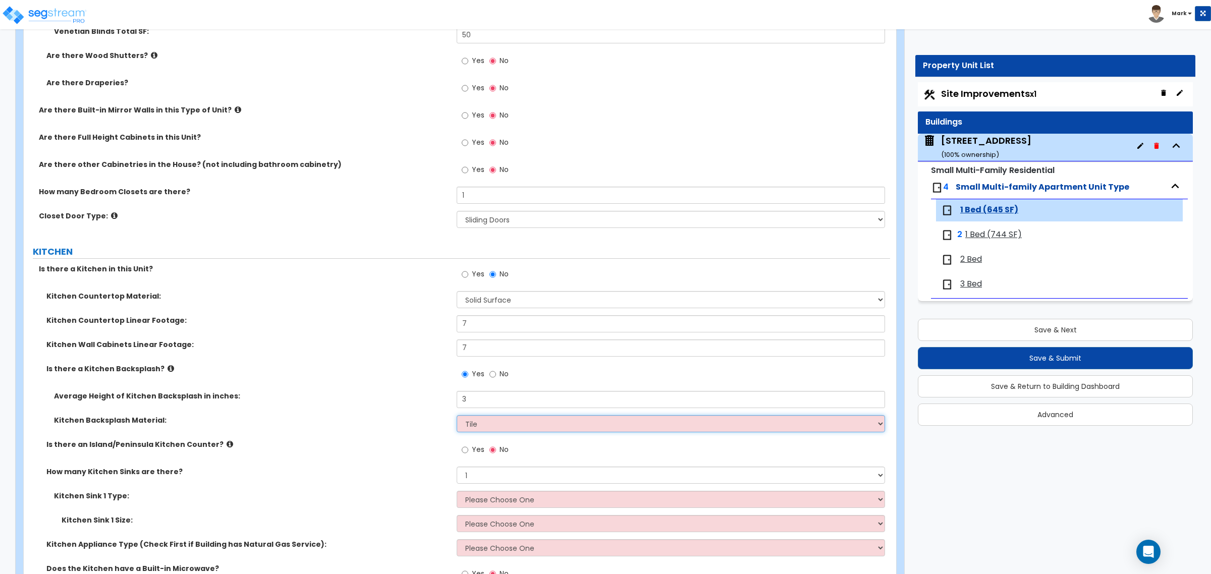
click at [457, 416] on select "Please Choose One Plastic Laminate Solid Surface Stone Quartz Tile Stainless St…" at bounding box center [671, 423] width 428 height 17
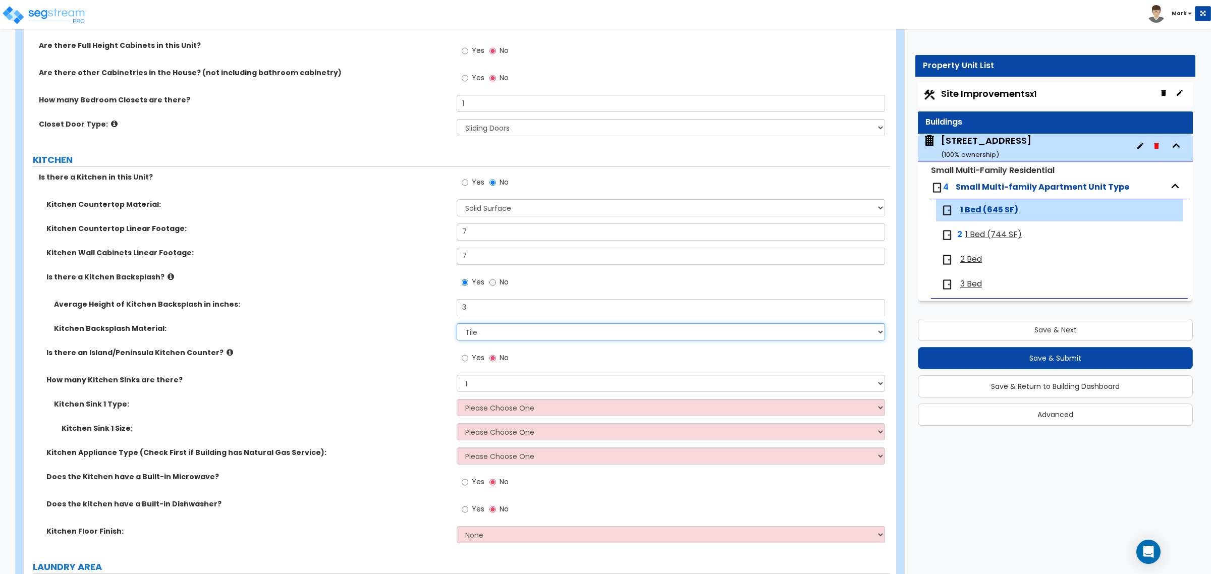
scroll to position [1199, 0]
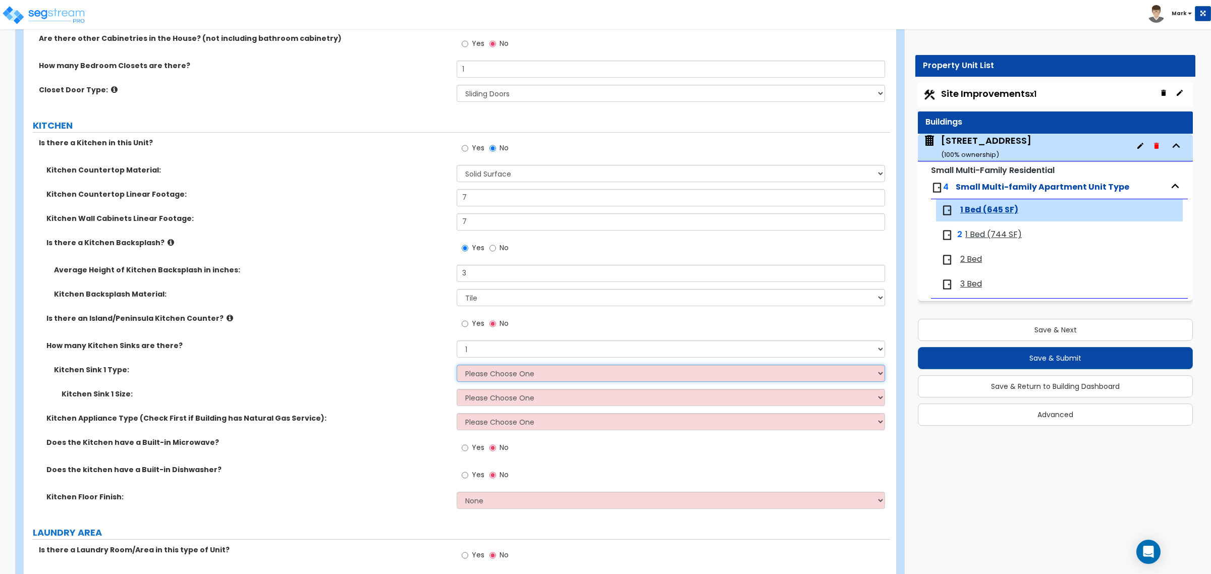
click at [491, 376] on select "Please Choose One Stainless Steel Porcelain Enamel Cast Iron Granite Composite" at bounding box center [671, 373] width 428 height 17
select select "1"
click at [457, 365] on select "Please Choose One Stainless Steel Porcelain Enamel Cast Iron Granite Composite" at bounding box center [671, 373] width 428 height 17
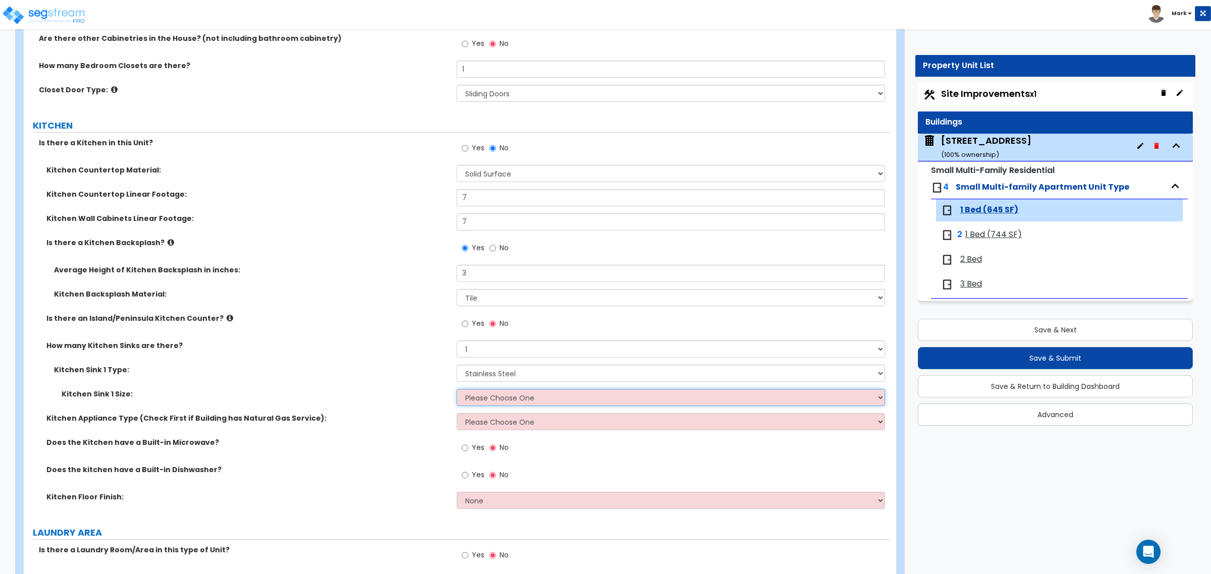
click at [500, 402] on select "Please Choose One Single Sink Double Sink" at bounding box center [671, 397] width 428 height 17
select select "2"
click at [457, 390] on select "Please Choose One Single Sink Double Sink" at bounding box center [671, 397] width 428 height 17
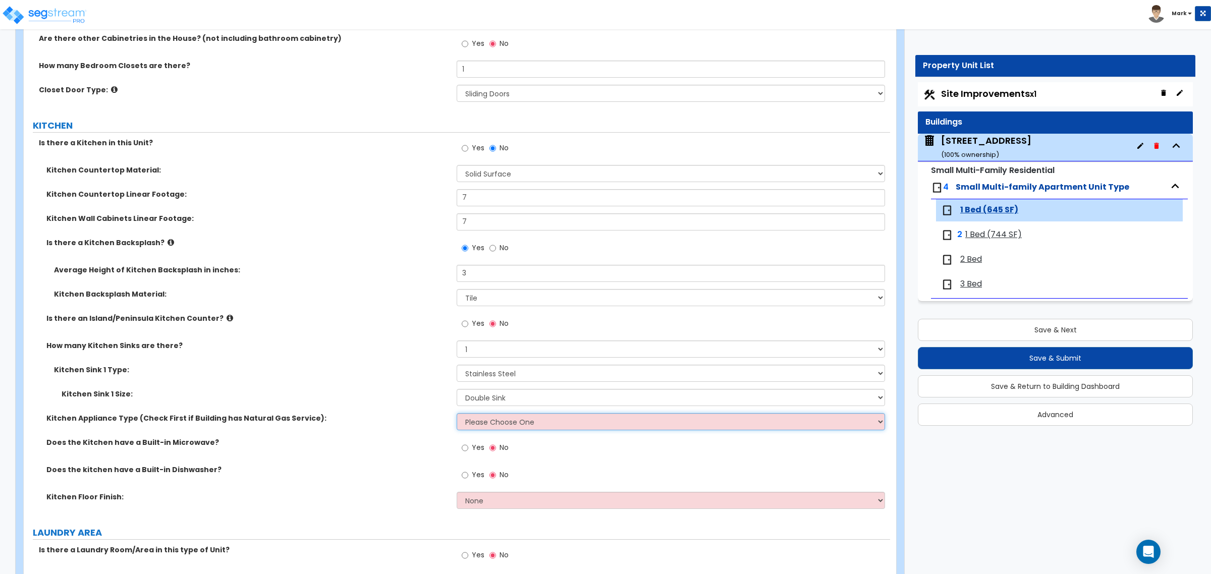
click at [495, 429] on select "Please Choose One Gas Electric" at bounding box center [671, 421] width 428 height 17
select select "2"
click at [457, 414] on select "Please Choose One Gas Electric" at bounding box center [671, 421] width 428 height 17
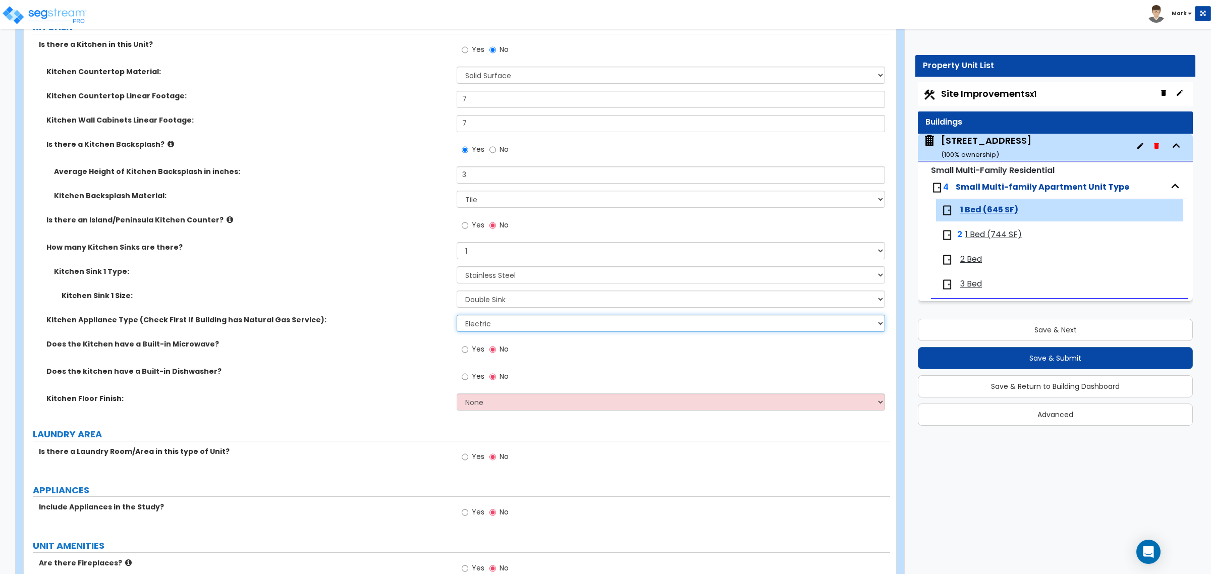
scroll to position [1325, 0]
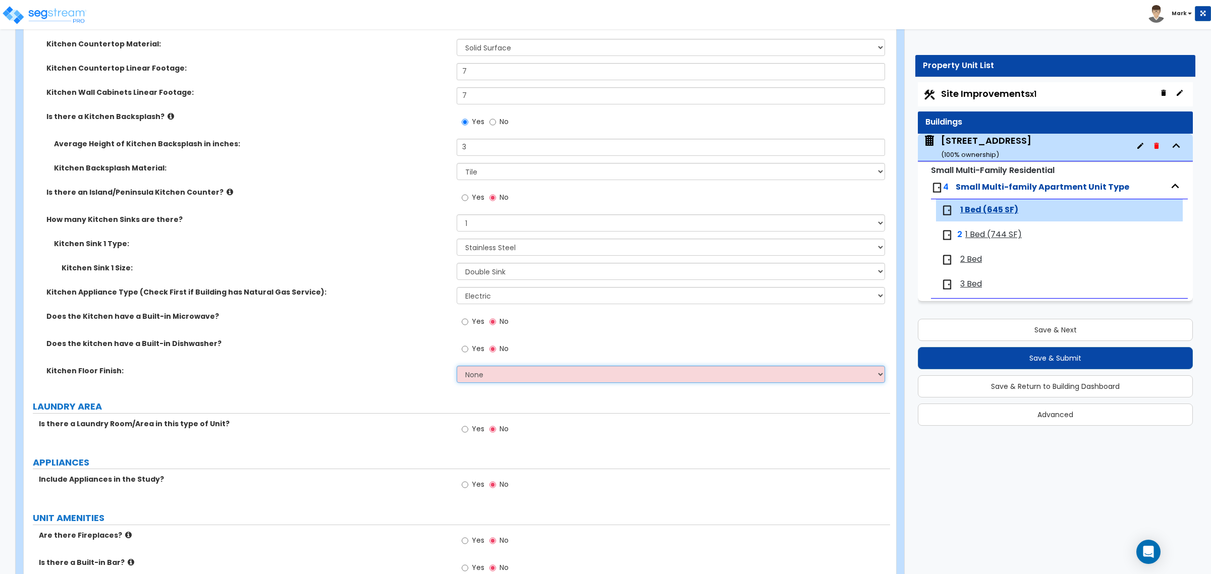
click at [483, 380] on select "None Tile Flooring Hardwood Flooring Resilient Laminate Flooring VCT Flooring S…" at bounding box center [671, 374] width 428 height 17
select select "3"
click at [457, 366] on select "None Tile Flooring Hardwood Flooring Resilient Laminate Flooring VCT Flooring S…" at bounding box center [671, 374] width 428 height 17
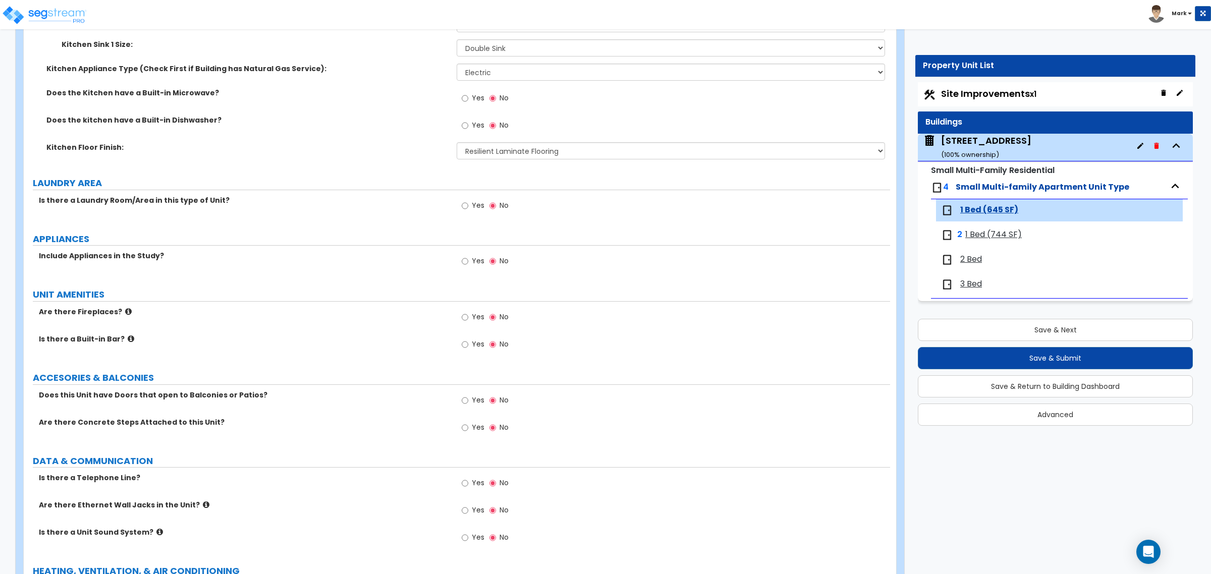
scroll to position [1577, 0]
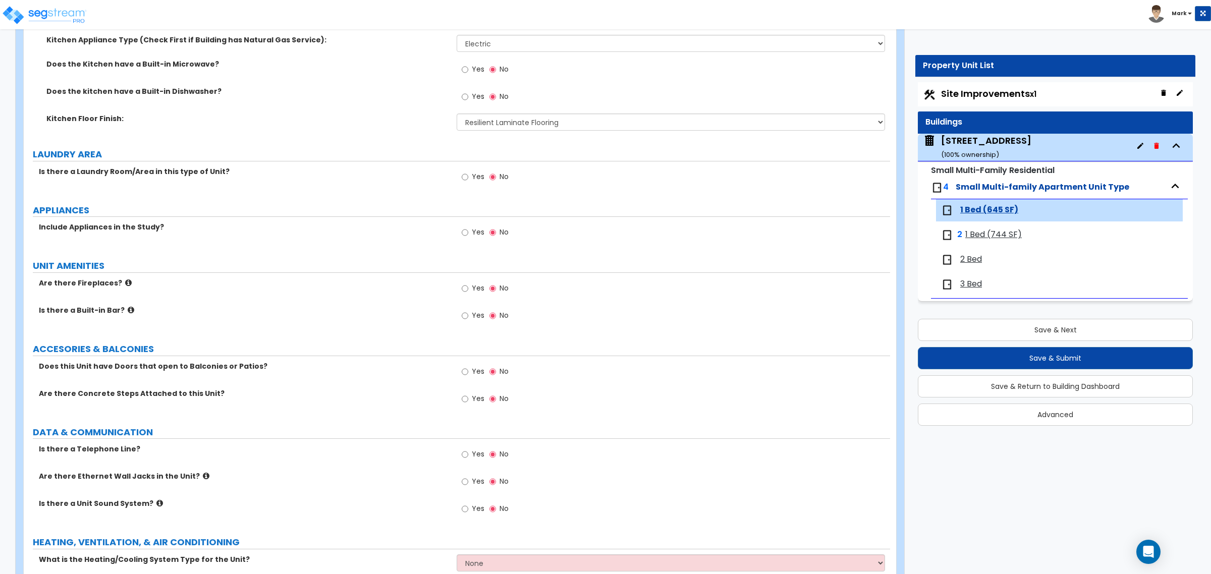
click at [473, 232] on span "Yes" at bounding box center [478, 232] width 13 height 10
click at [468, 232] on input "Yes" at bounding box center [465, 232] width 7 height 11
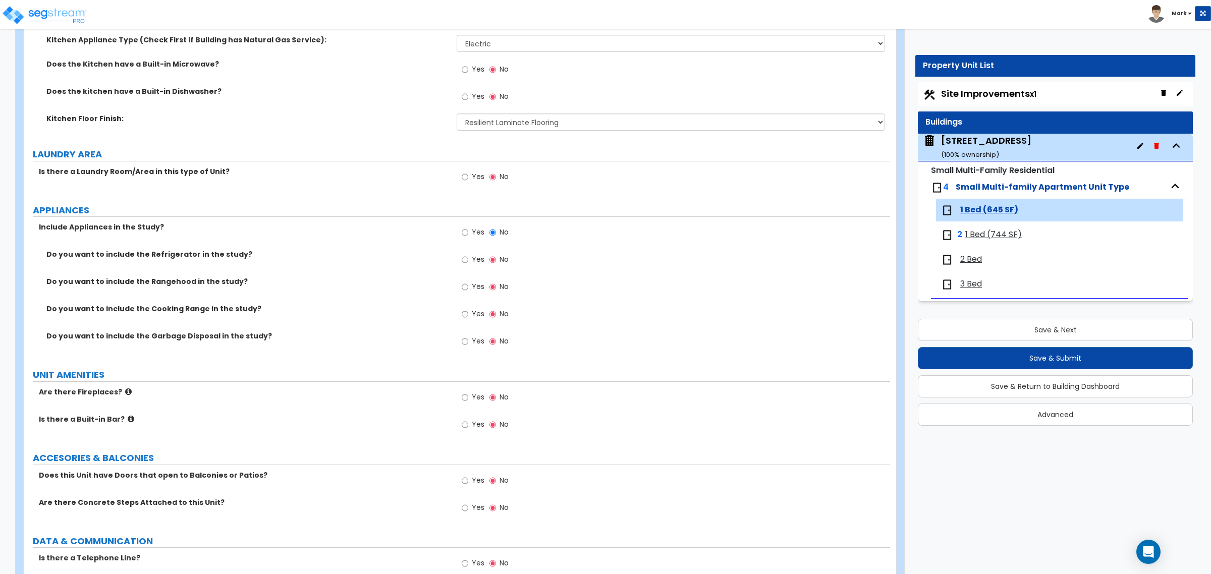
click at [478, 260] on span "Yes" at bounding box center [478, 259] width 13 height 10
click at [468, 260] on input "Yes" at bounding box center [465, 259] width 7 height 11
radio input "true"
click at [470, 300] on div "Yes No" at bounding box center [485, 288] width 57 height 23
click at [470, 309] on label "Yes" at bounding box center [473, 315] width 23 height 17
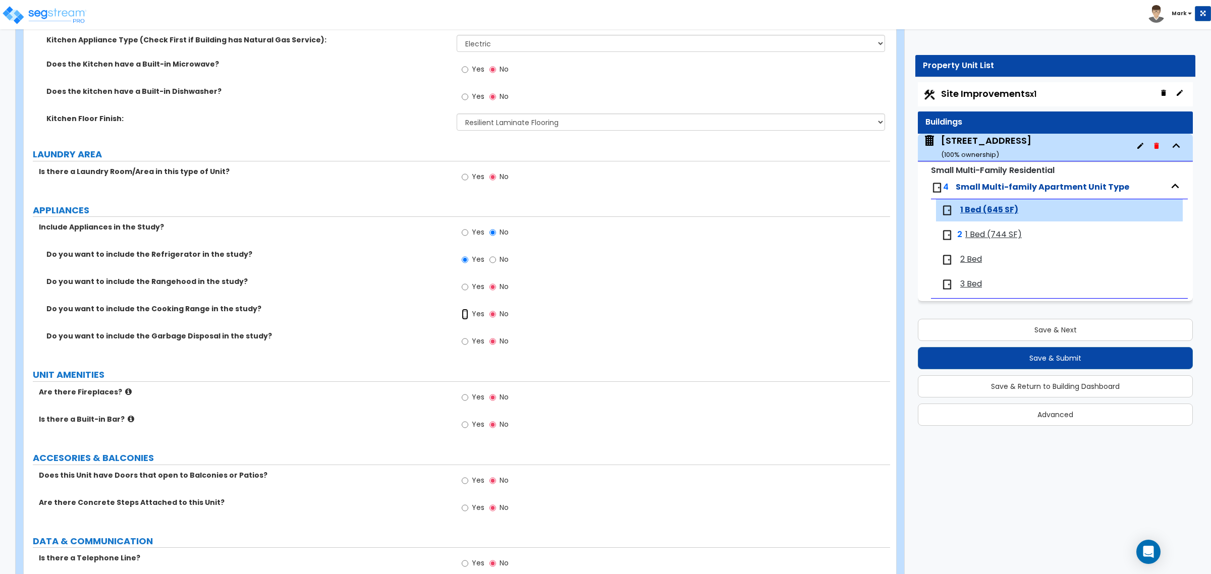
click at [468, 309] on input "Yes" at bounding box center [465, 314] width 7 height 11
radio input "true"
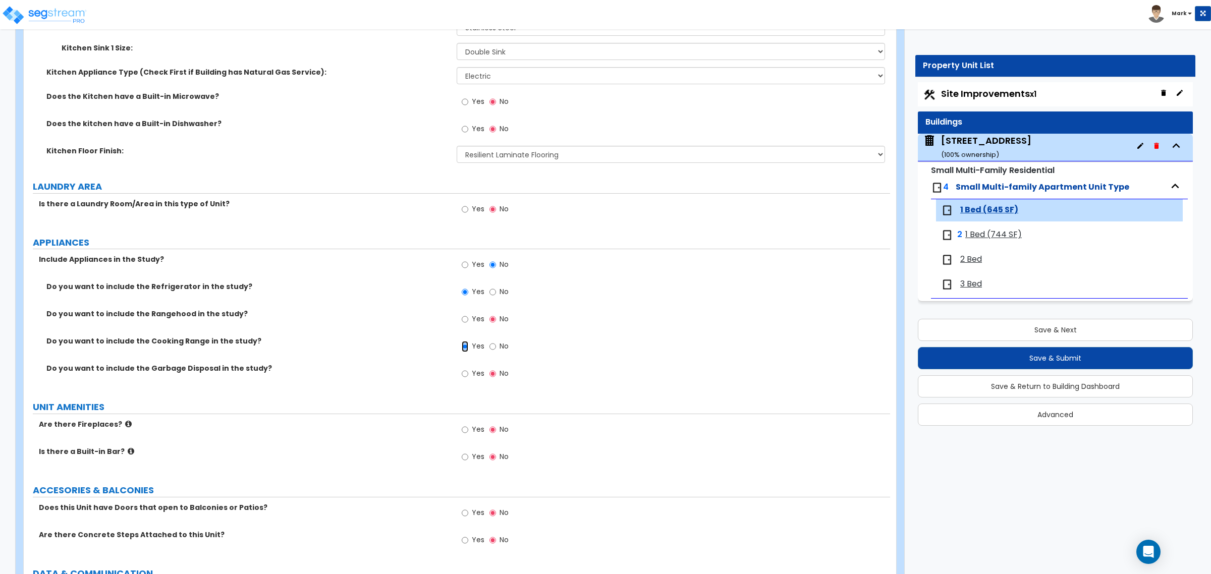
scroll to position [1514, 0]
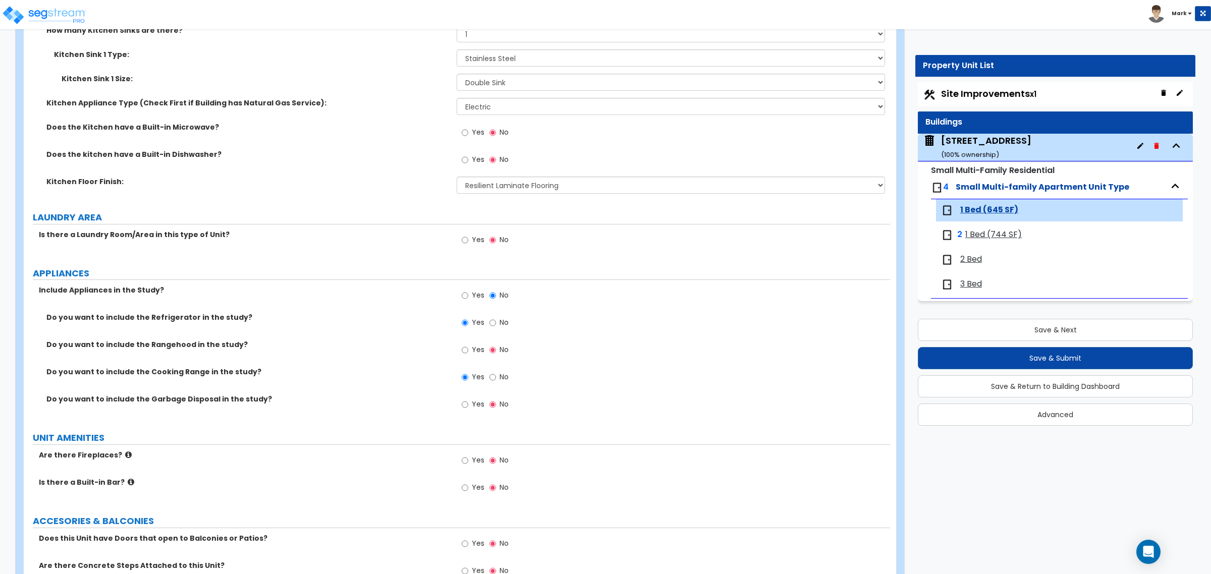
click at [472, 410] on label "Yes" at bounding box center [473, 405] width 23 height 17
click at [468, 410] on input "Yes" at bounding box center [465, 404] width 7 height 11
radio input "true"
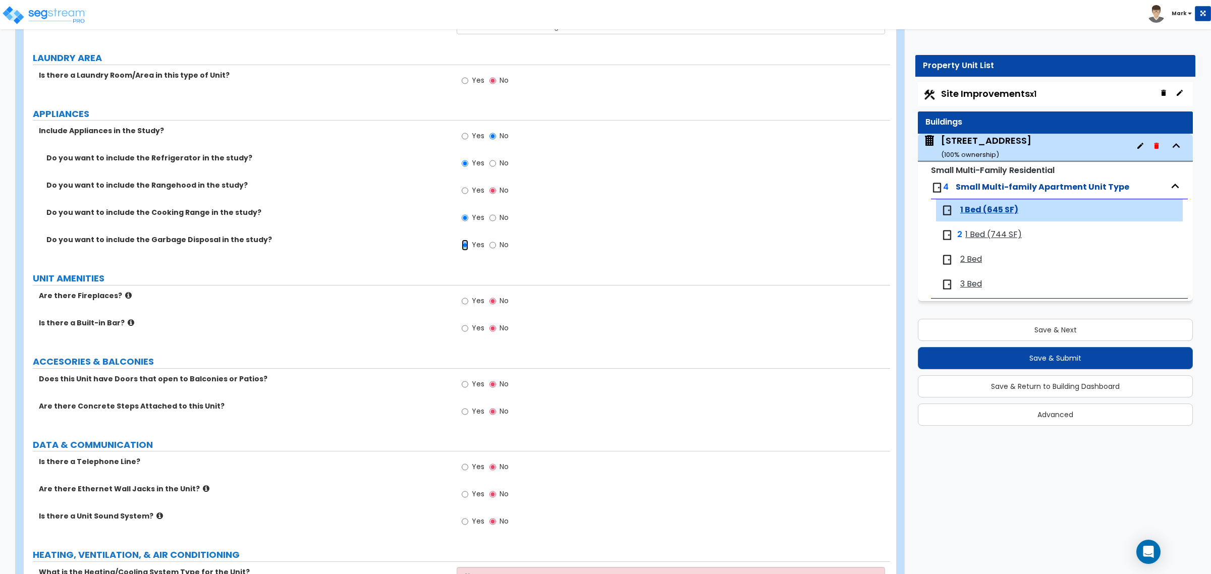
scroll to position [1704, 0]
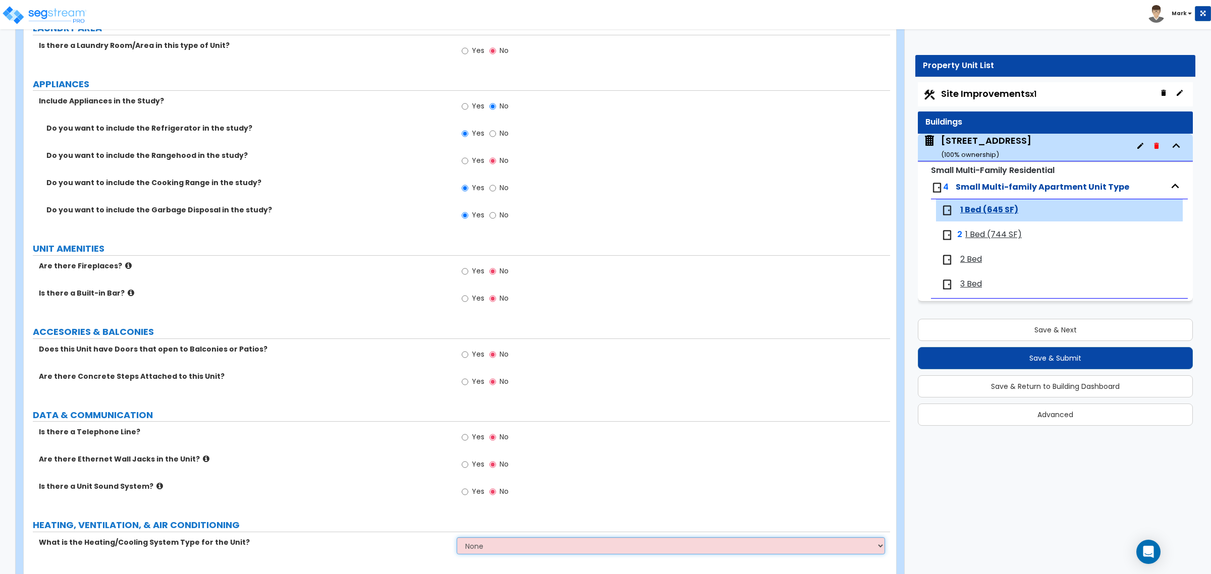
click at [503, 551] on select "None Heat Only Centralized Heating & Cooling Thru Wall Air Conditioners Mini Sp…" at bounding box center [671, 546] width 428 height 17
drag, startPoint x: 503, startPoint y: 551, endPoint x: 475, endPoint y: 553, distance: 27.8
click at [475, 553] on select "None Heat Only Centralized Heating & Cooling Thru Wall Air Conditioners Mini Sp…" at bounding box center [671, 546] width 428 height 17
click at [483, 532] on label "HEATING, VENTILATION, & AIR CONDITIONING" at bounding box center [462, 525] width 858 height 13
click at [483, 547] on select "None Heat Only Centralized Heating & Cooling Thru Wall Air Conditioners Mini Sp…" at bounding box center [671, 546] width 428 height 17
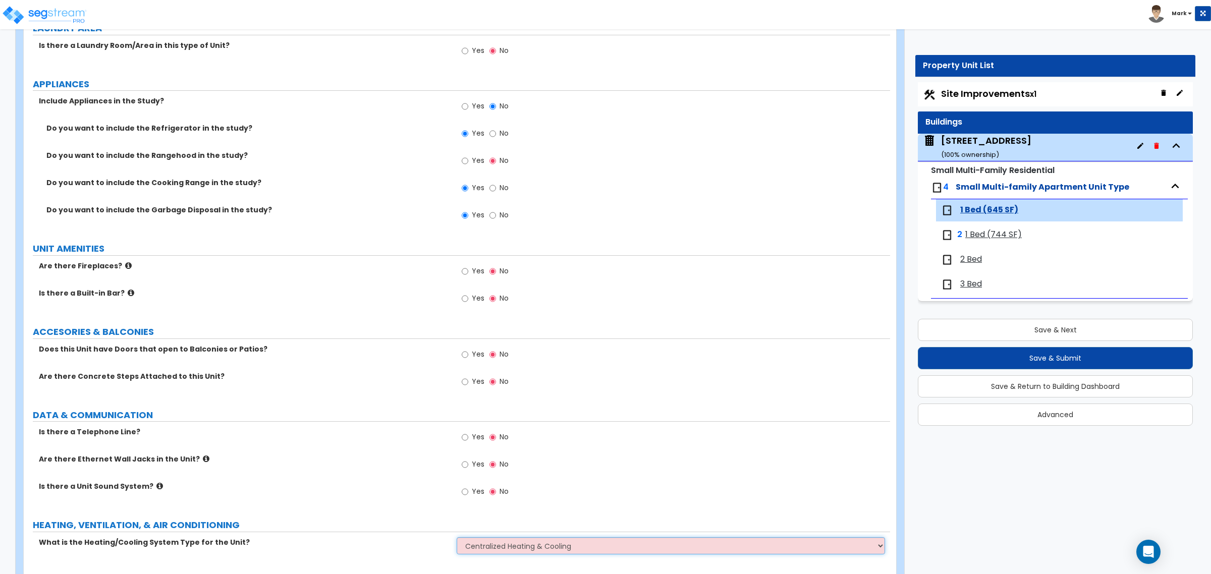
click at [457, 539] on select "None Heat Only Centralized Heating & Cooling Thru Wall Air Conditioners Mini Sp…" at bounding box center [671, 546] width 428 height 17
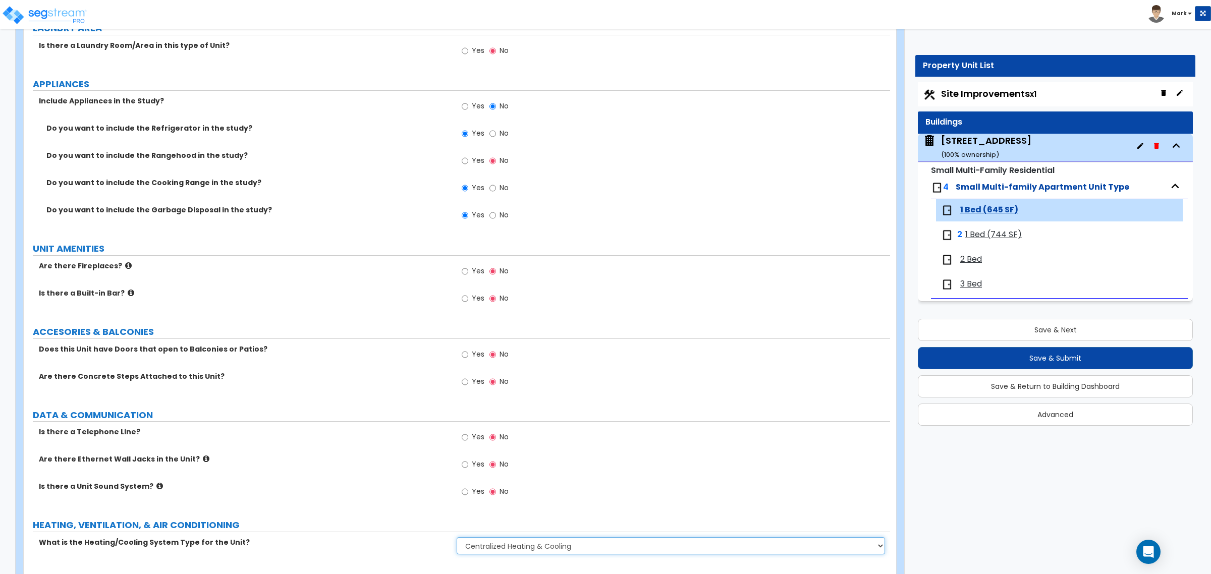
drag, startPoint x: 500, startPoint y: 546, endPoint x: 500, endPoint y: 539, distance: 7.1
click at [500, 546] on select "None Heat Only Centralized Heating & Cooling Thru Wall Air Conditioners Mini Sp…" at bounding box center [671, 546] width 428 height 17
select select "1"
click at [457, 539] on select "None Heat Only Centralized Heating & Cooling Thru Wall Air Conditioners Mini Sp…" at bounding box center [671, 546] width 428 height 17
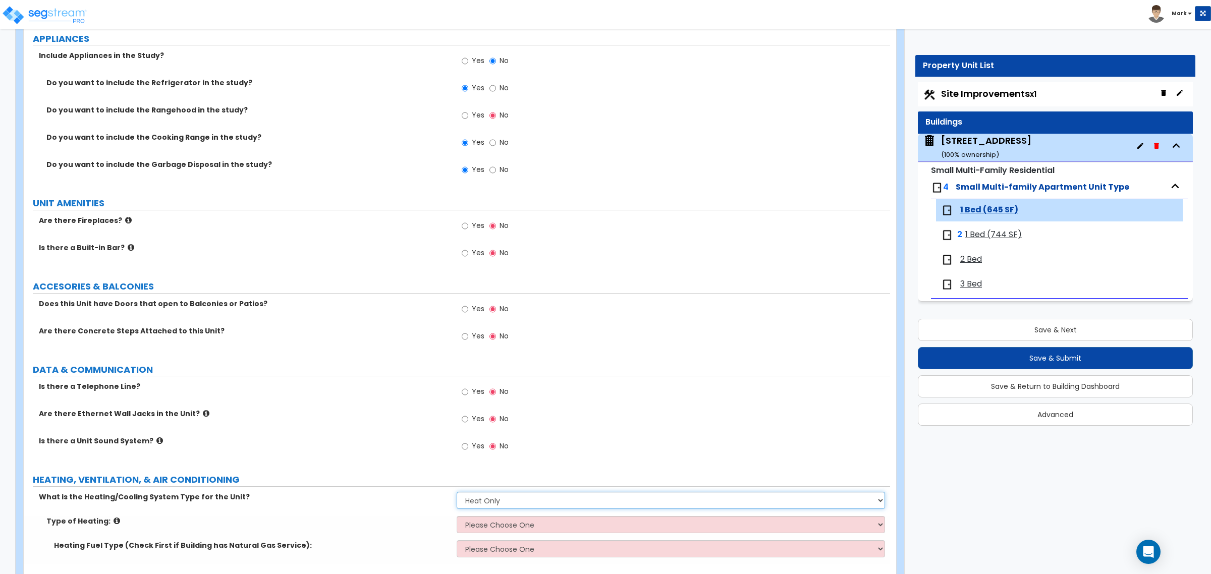
scroll to position [1787, 0]
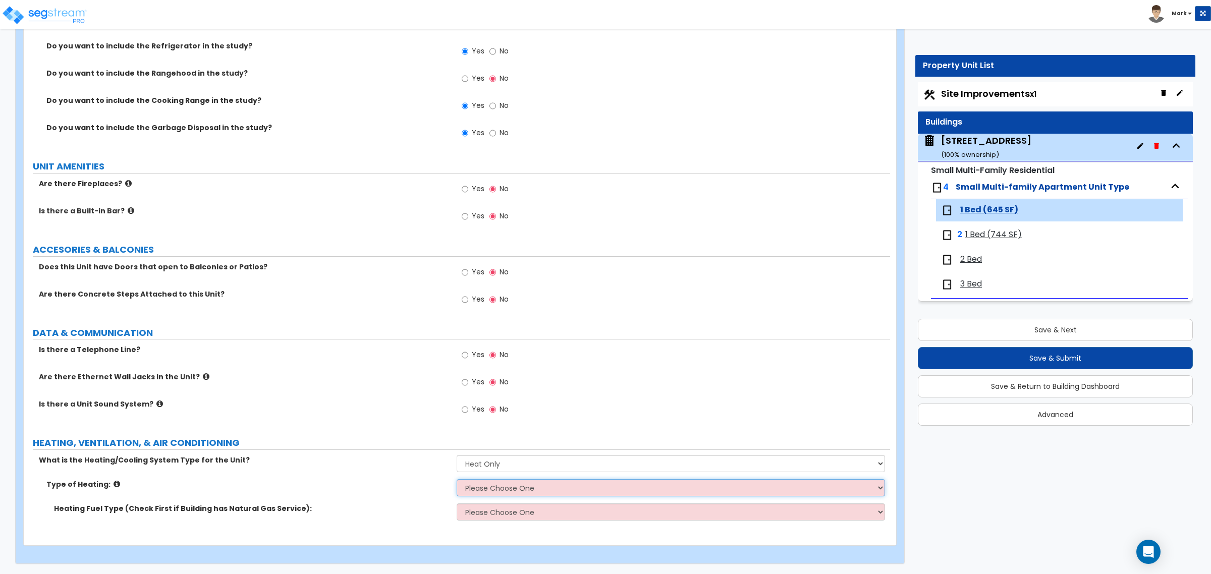
click at [494, 491] on select "Please Choose One Wall Heater Electric Baseboard Heater Hydronic Heating Radian…" at bounding box center [671, 488] width 428 height 17
click at [494, 490] on select "Please Choose One Wall Heater Electric Baseboard Heater Hydronic Heating Radian…" at bounding box center [671, 488] width 428 height 17
select select "4"
click at [457, 480] on select "Please Choose One Wall Heater Electric Baseboard Heater Hydronic Heating Radian…" at bounding box center [671, 488] width 428 height 17
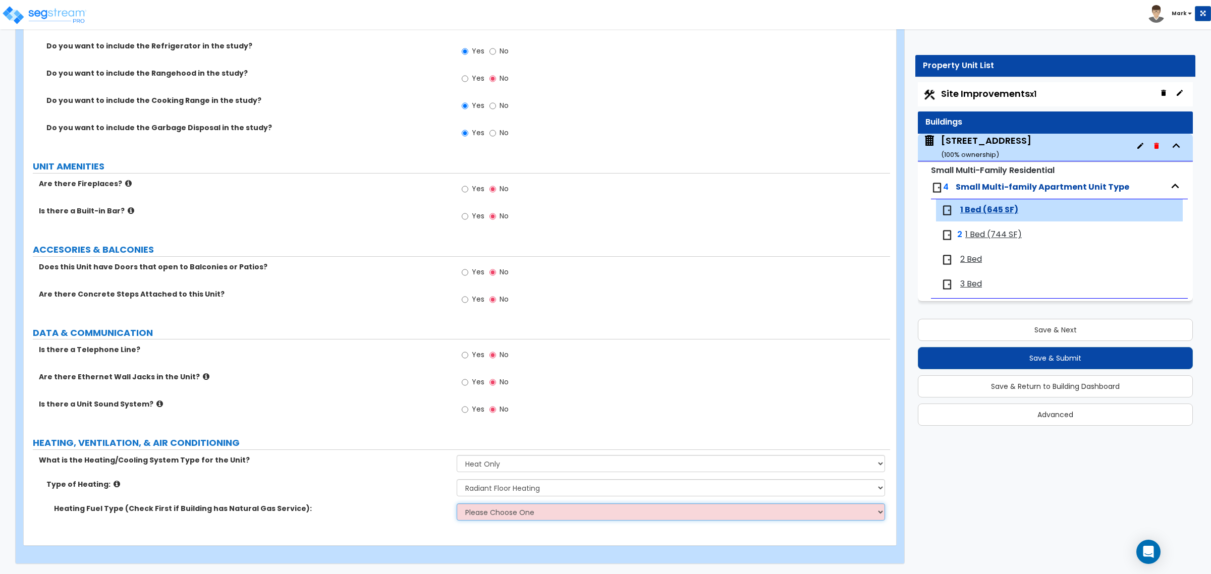
click at [484, 515] on select "Please Choose One Gas Electric" at bounding box center [671, 512] width 428 height 17
select select "1"
click at [457, 504] on select "Please Choose One Gas Electric" at bounding box center [671, 512] width 428 height 17
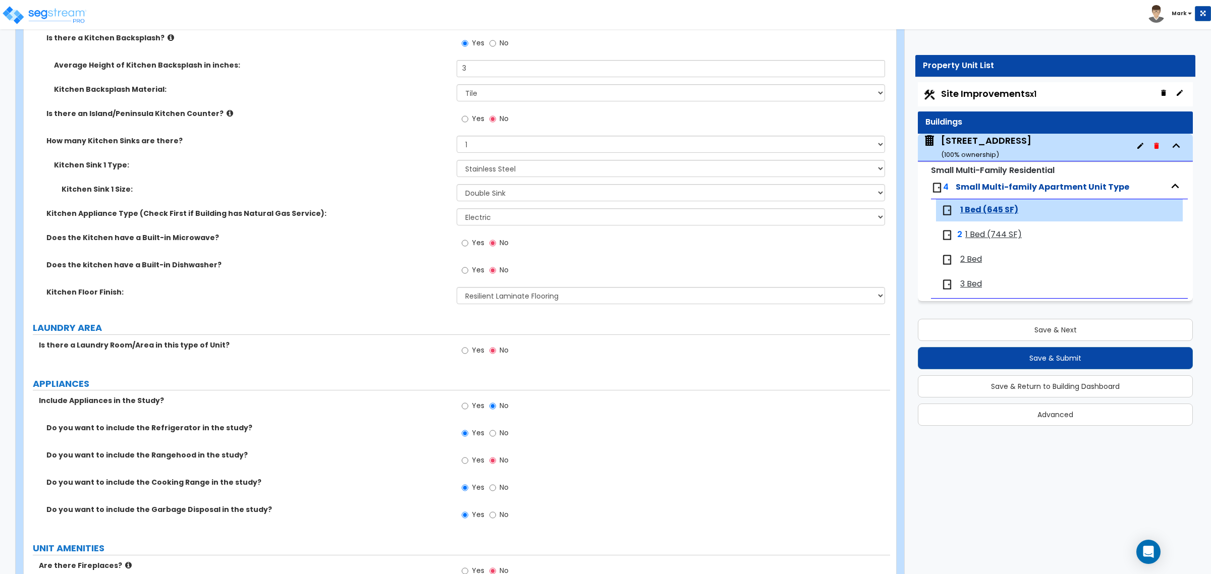
scroll to position [1409, 0]
